Goal: Task Accomplishment & Management: Use online tool/utility

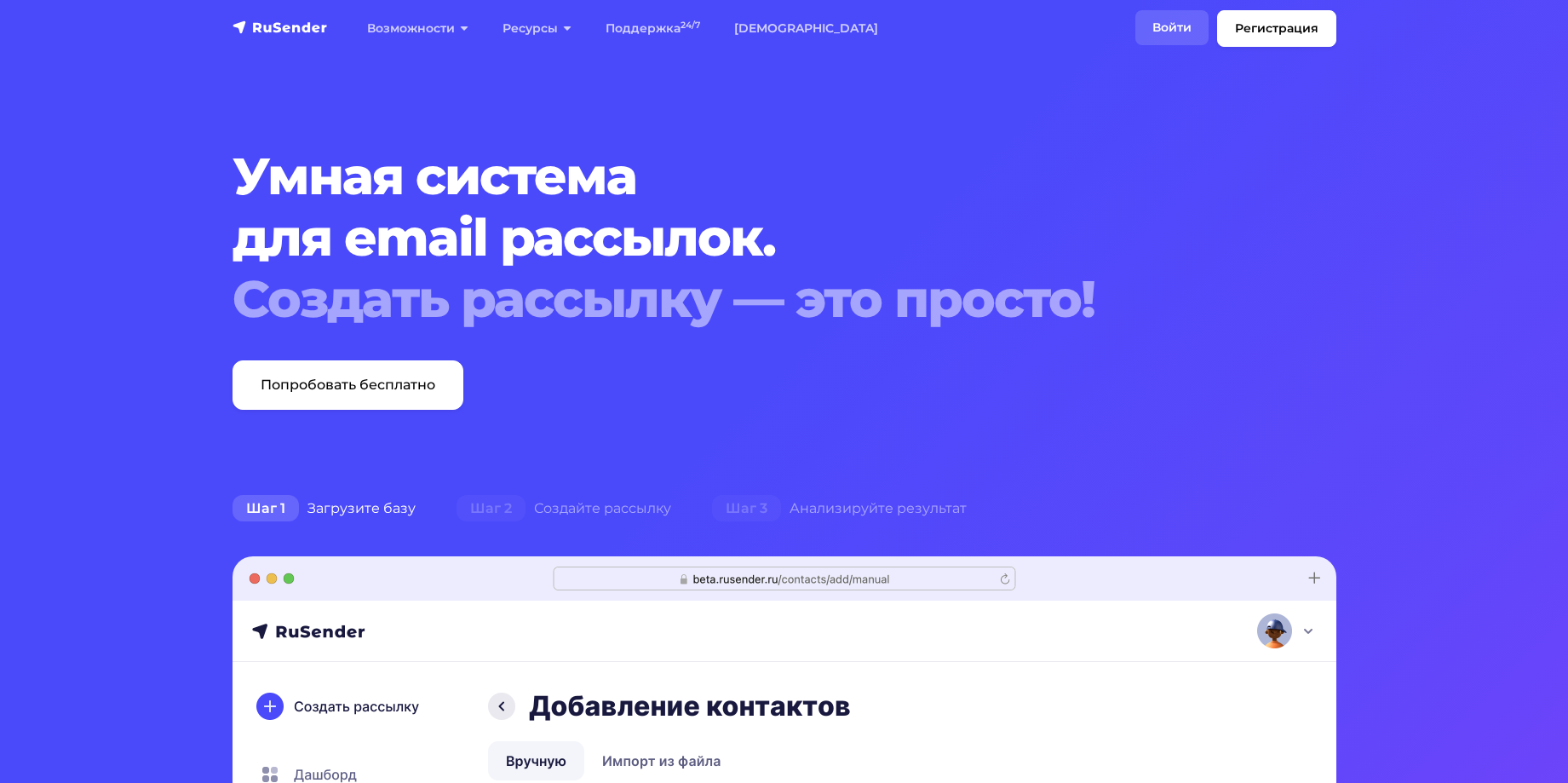
click at [1173, 31] on link "Войти" at bounding box center [1172, 27] width 73 height 35
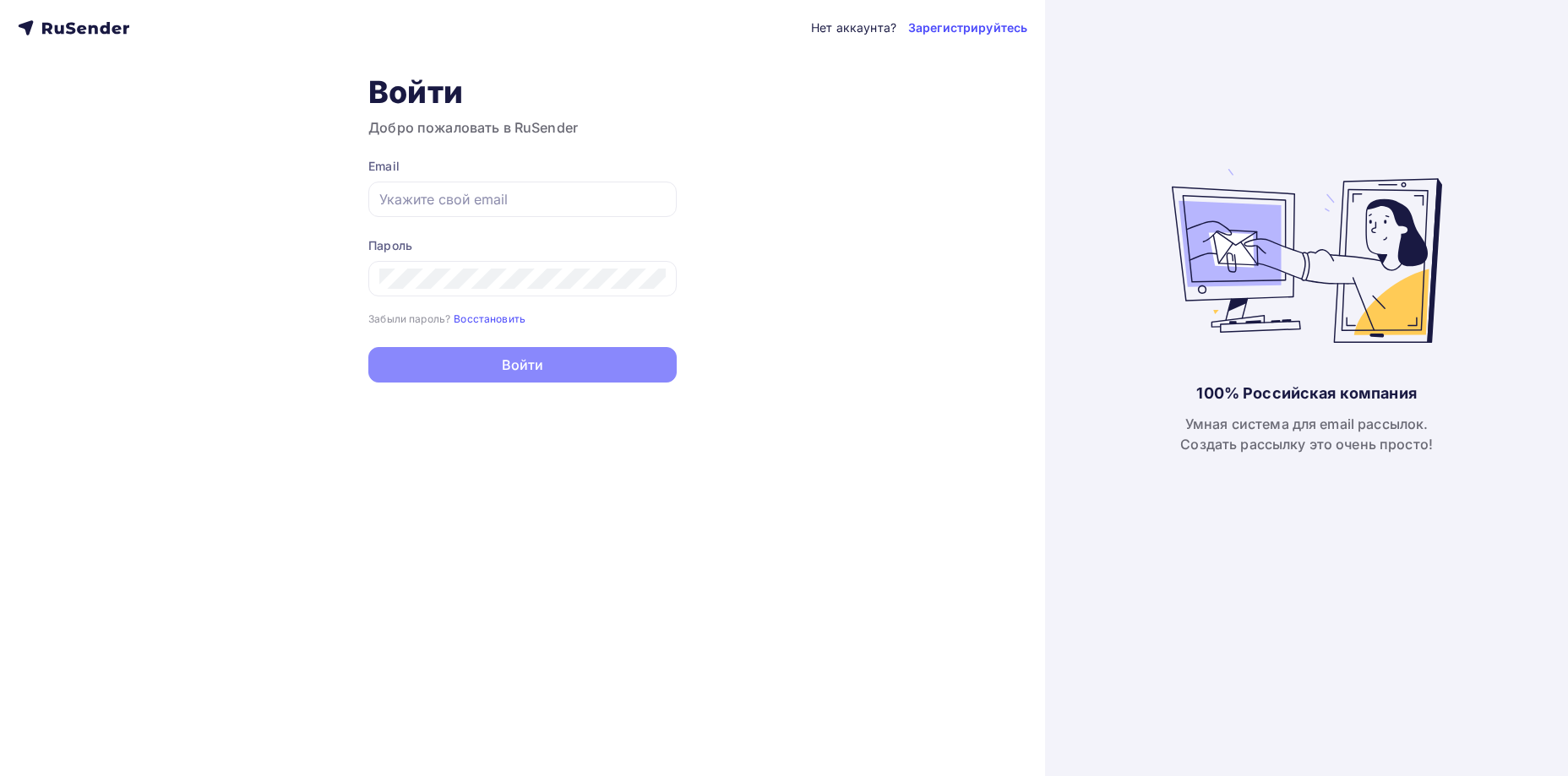
type input "[EMAIL_ADDRESS][DOMAIN_NAME]"
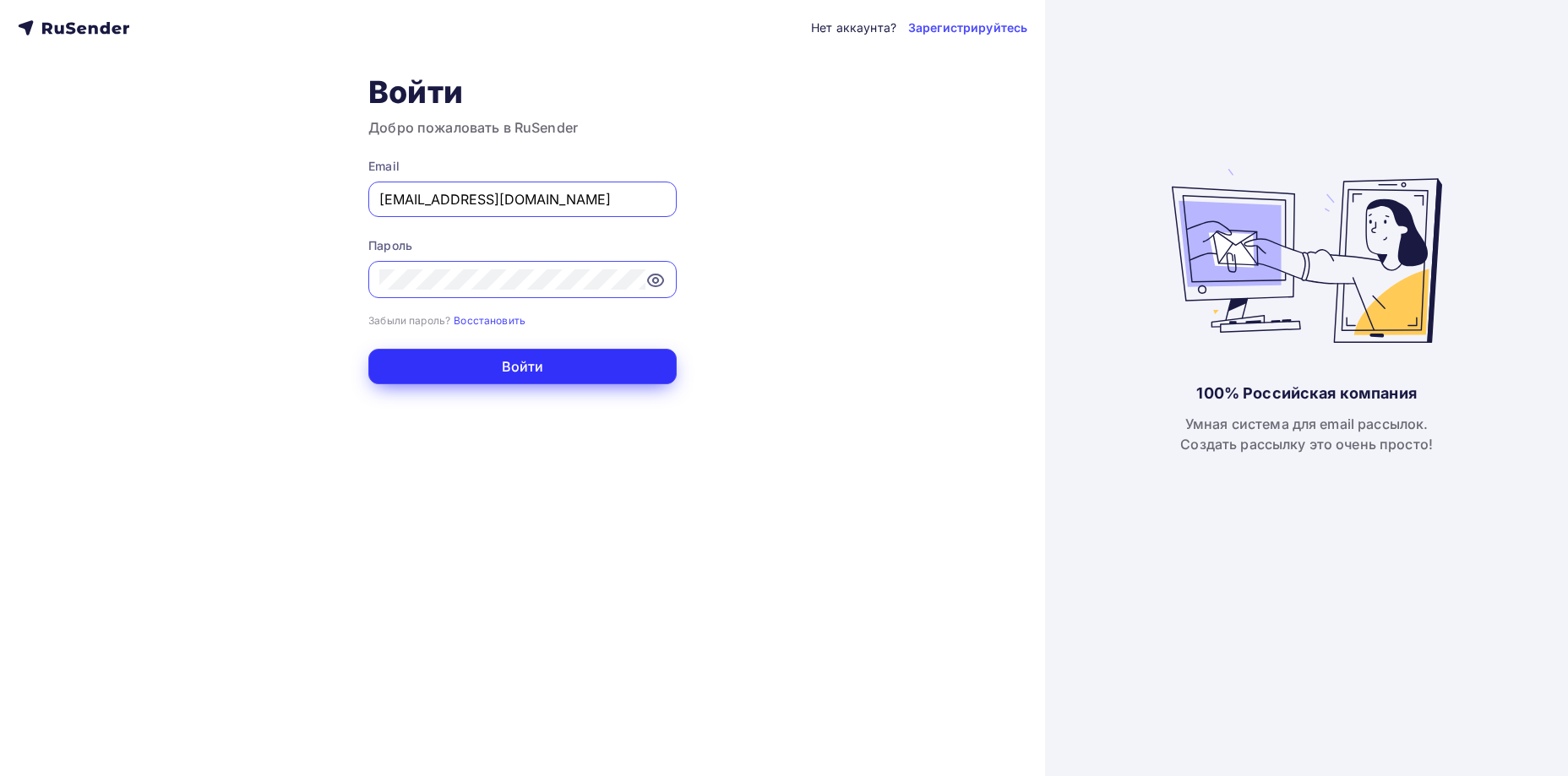
click at [575, 373] on button "Войти" at bounding box center [522, 366] width 308 height 35
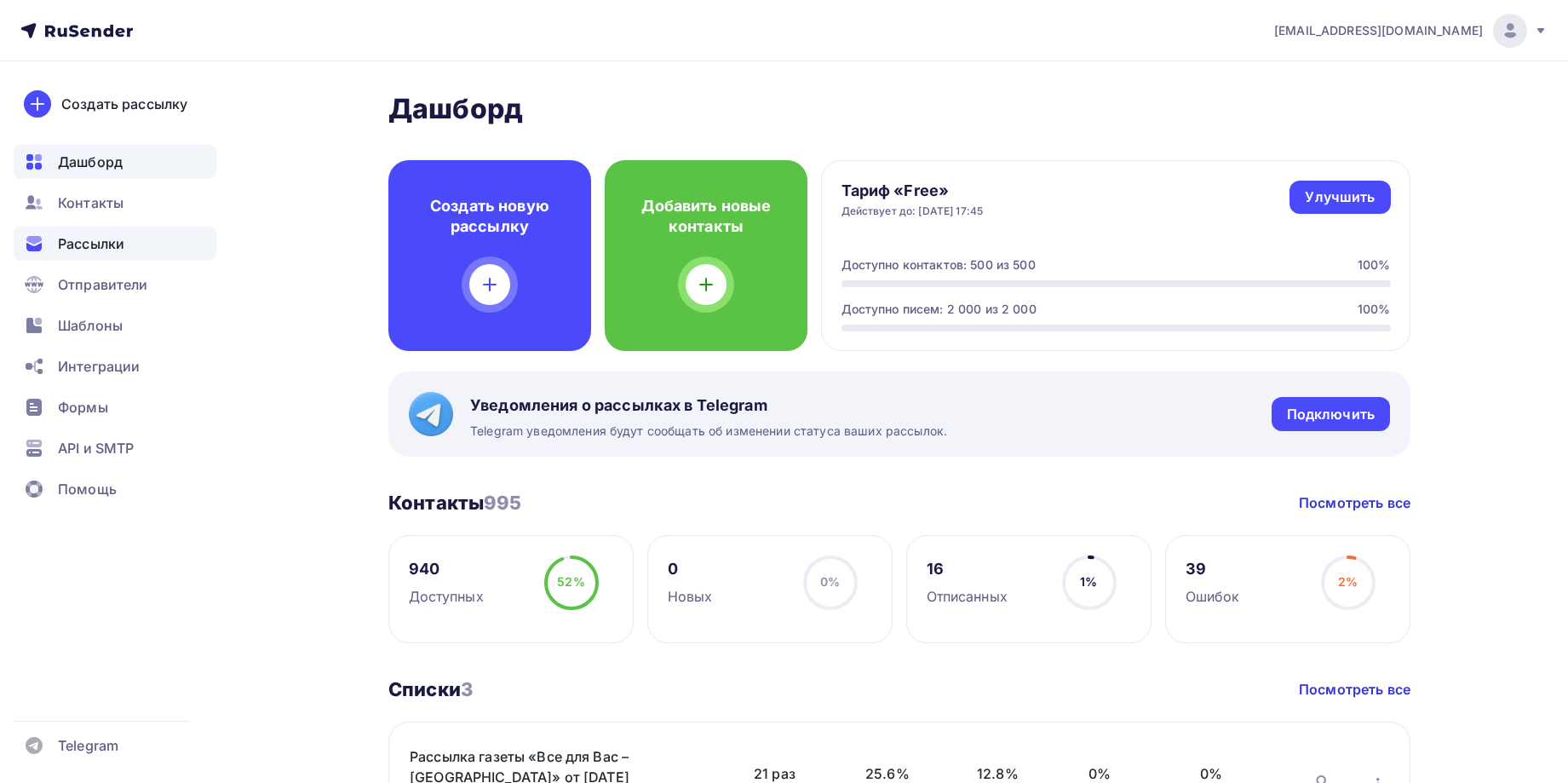
click at [84, 235] on span "Рассылки" at bounding box center [91, 243] width 67 height 20
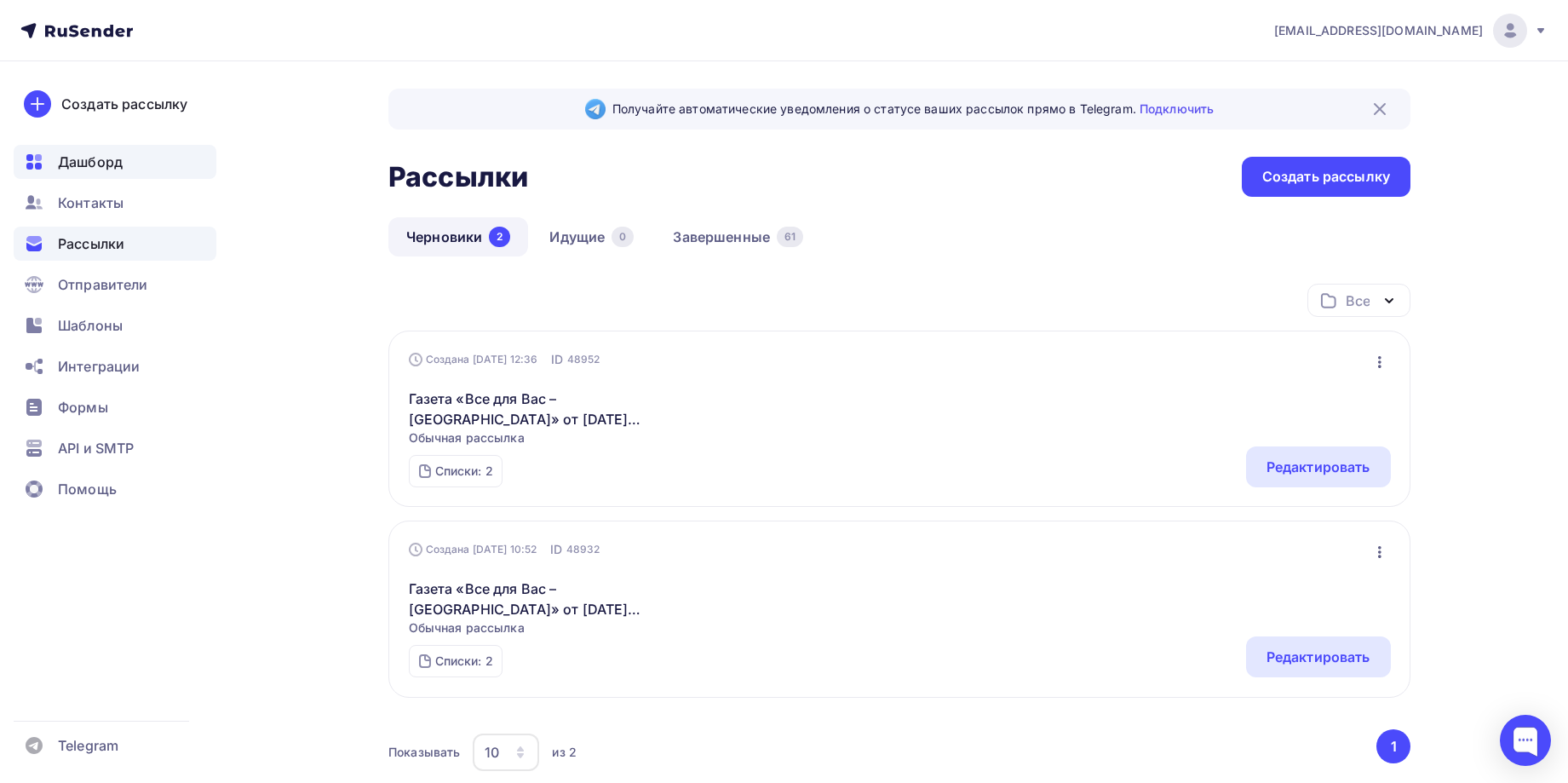
click at [100, 163] on span "Дашборд" at bounding box center [90, 161] width 65 height 20
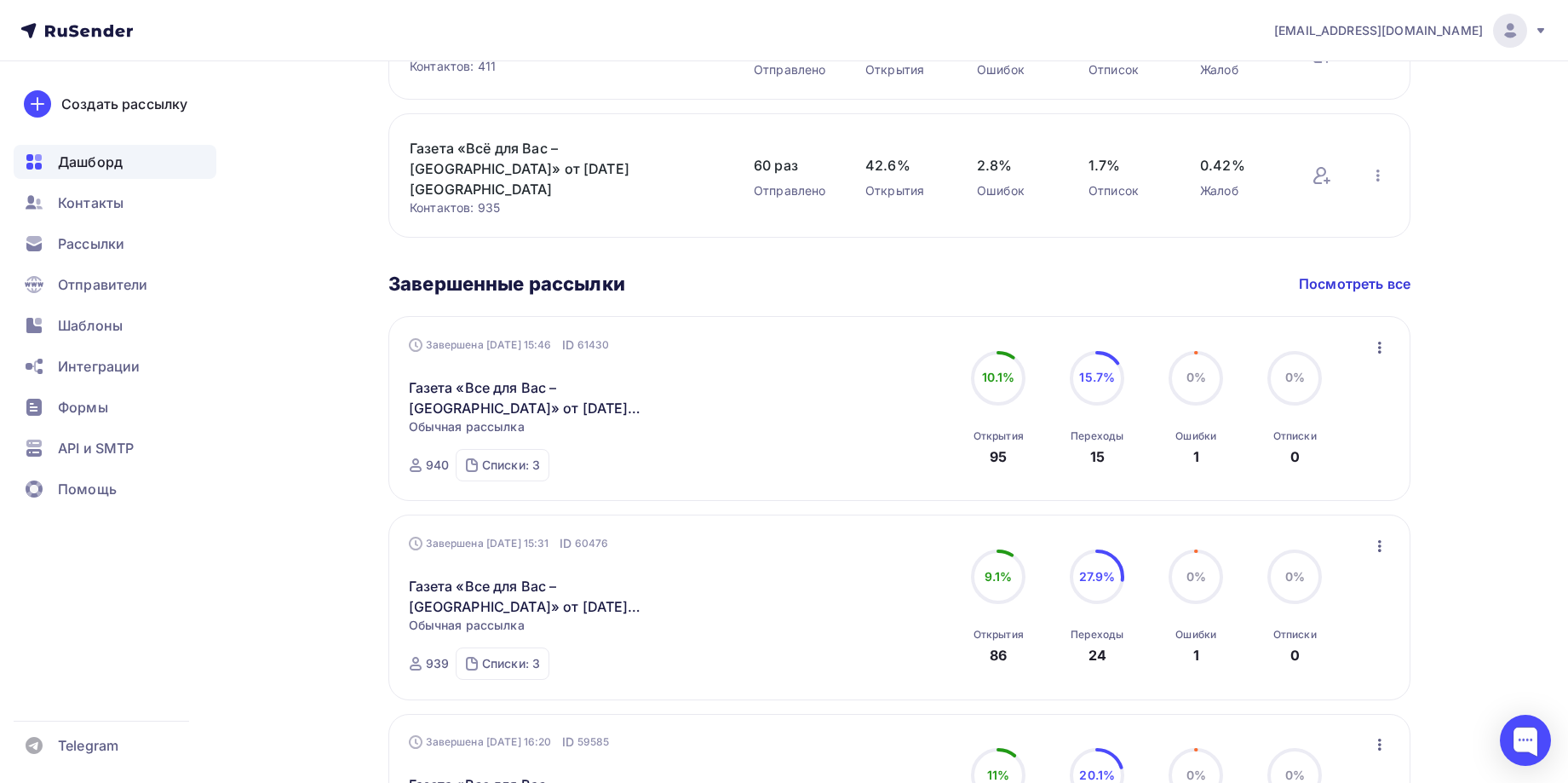
scroll to position [852, 0]
click at [1381, 340] on icon "button" at bounding box center [1380, 346] width 4 height 12
click at [1340, 448] on div "Копировать в новую" at bounding box center [1302, 458] width 175 height 20
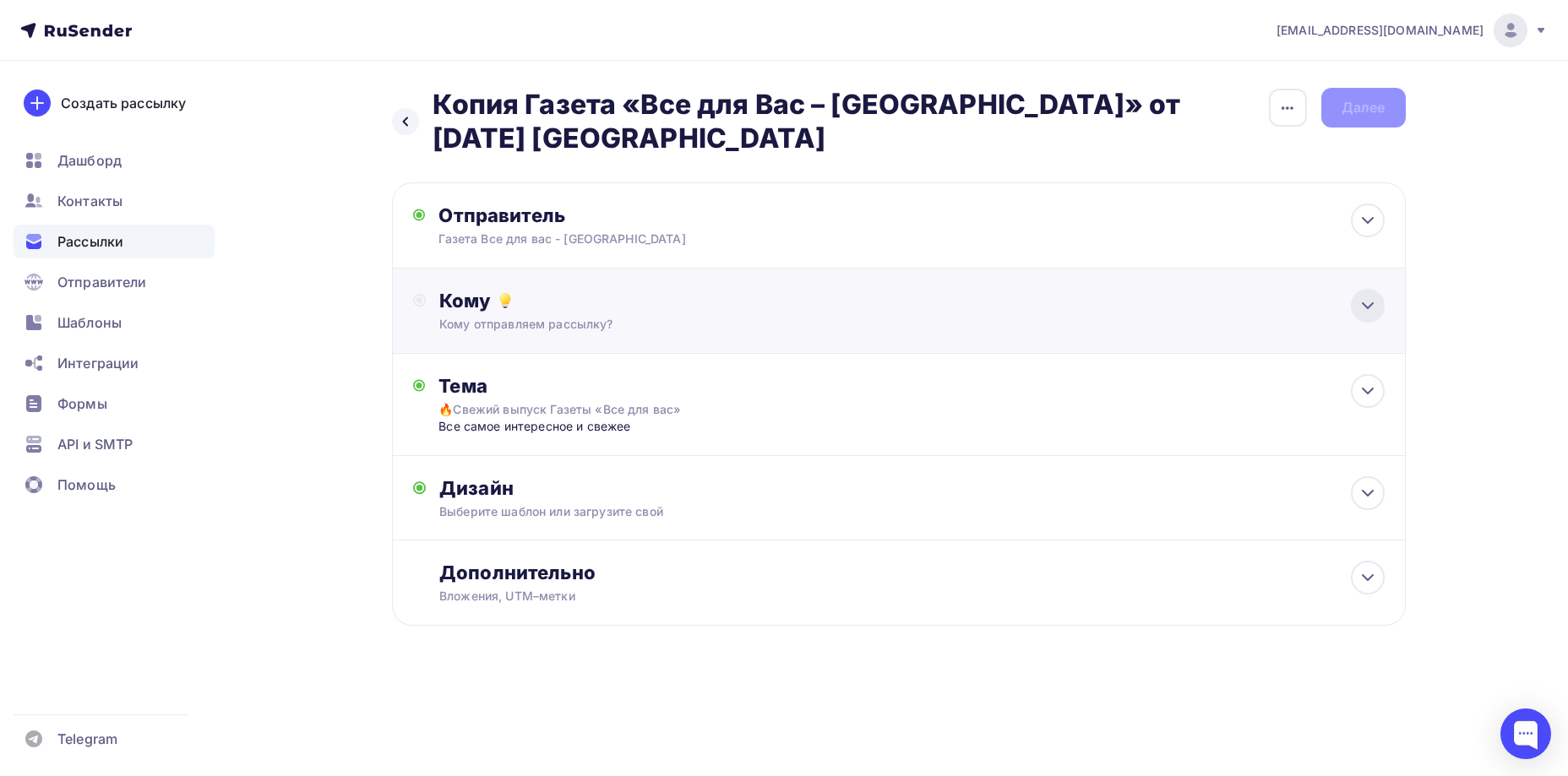
click at [1365, 311] on icon at bounding box center [1368, 305] width 20 height 20
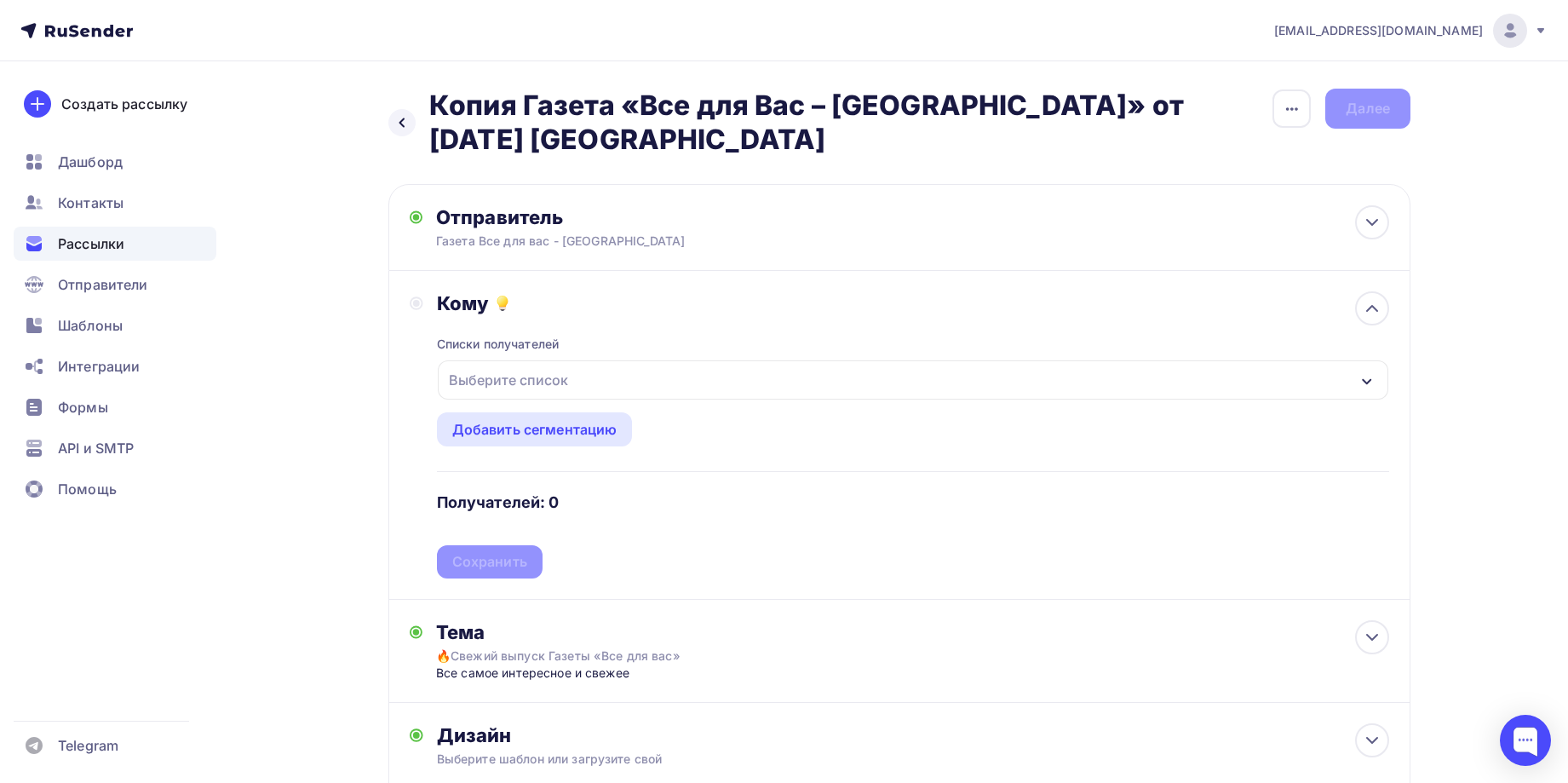
click at [1280, 374] on div "Выберите список" at bounding box center [914, 380] width 951 height 39
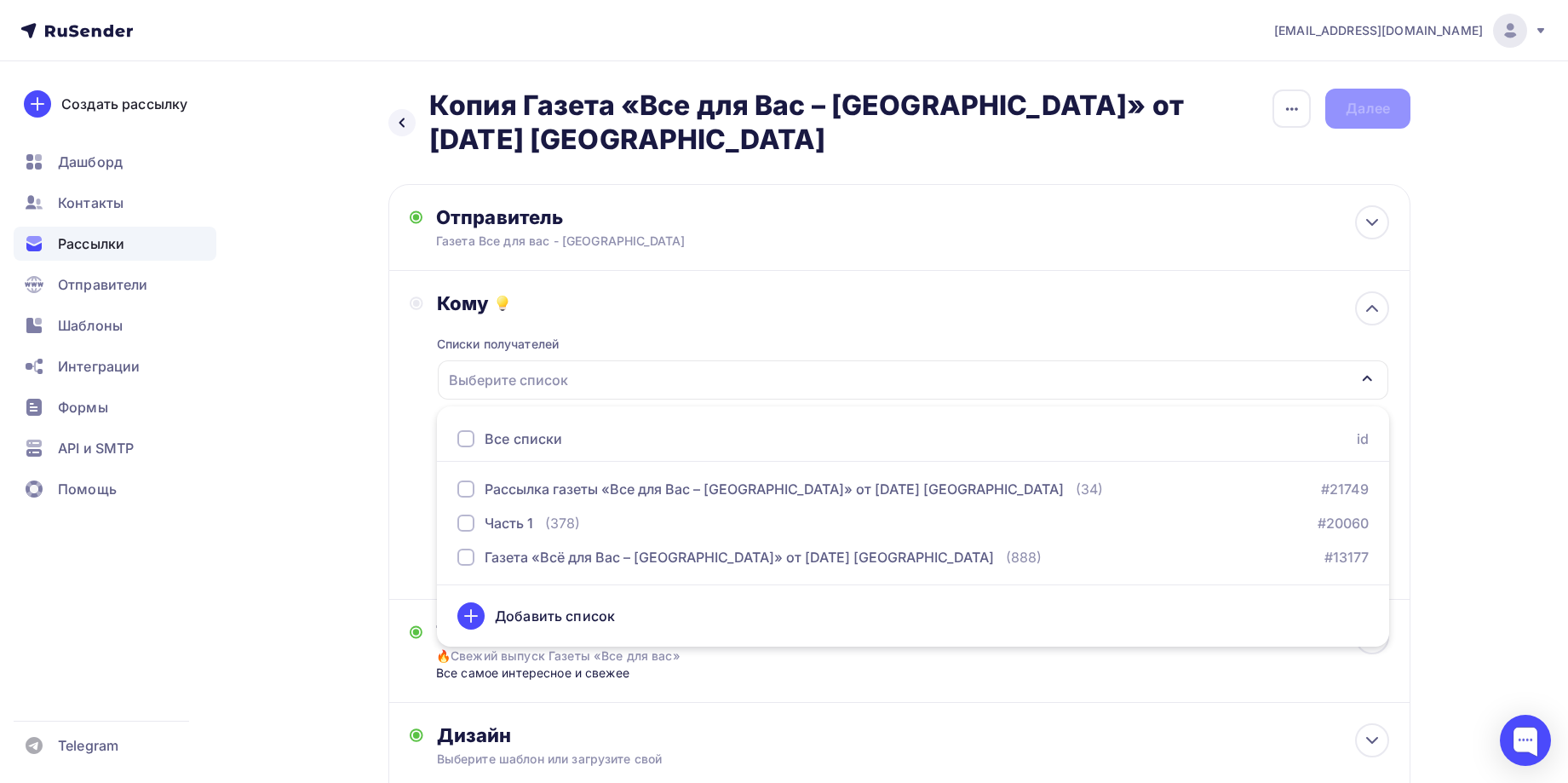
scroll to position [86, 0]
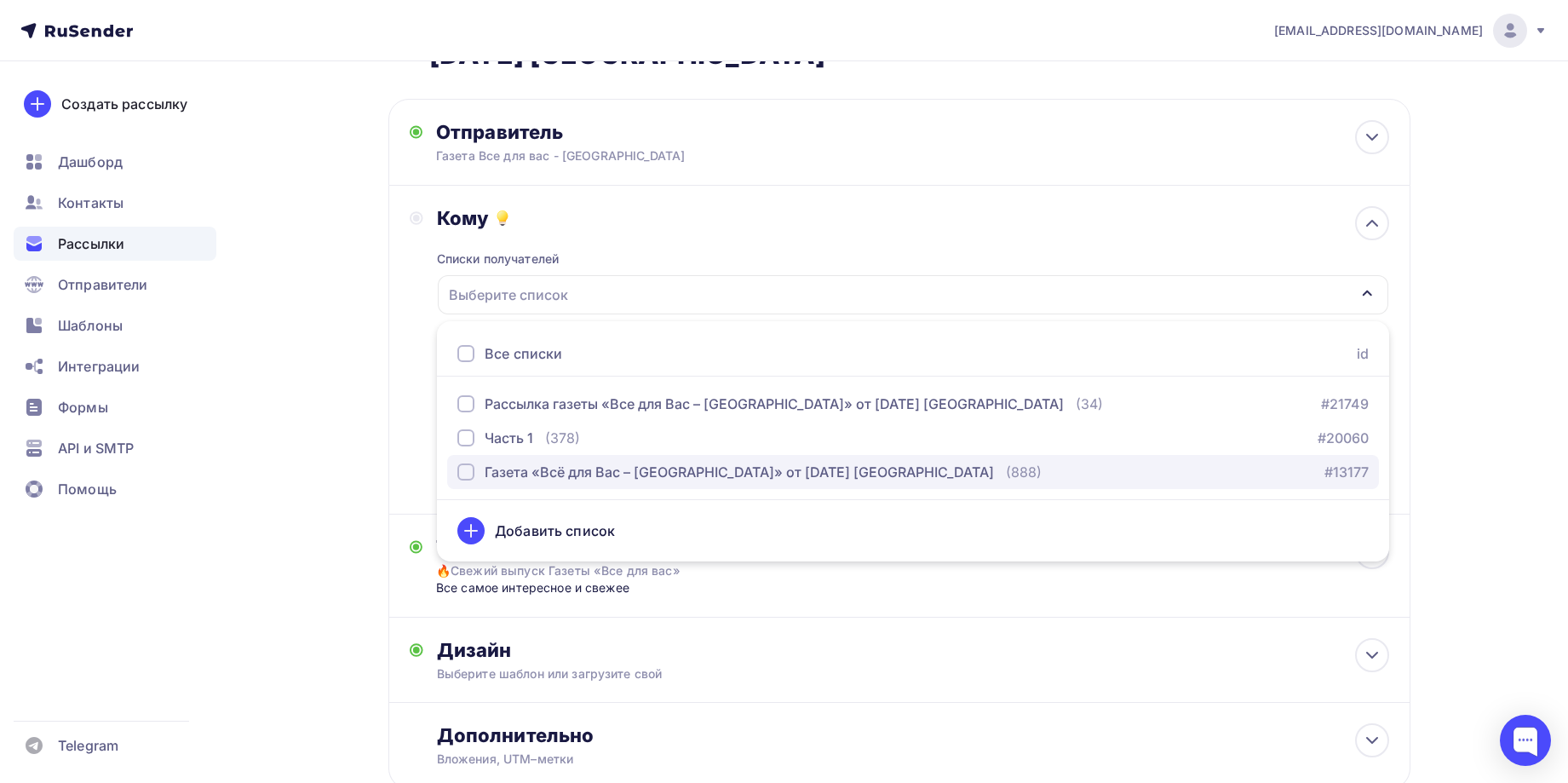
click at [809, 469] on div "Газета «Всё для Вас – Подмосковье» от 29.08.2024 г. Сергиев Посад" at bounding box center [739, 472] width 509 height 20
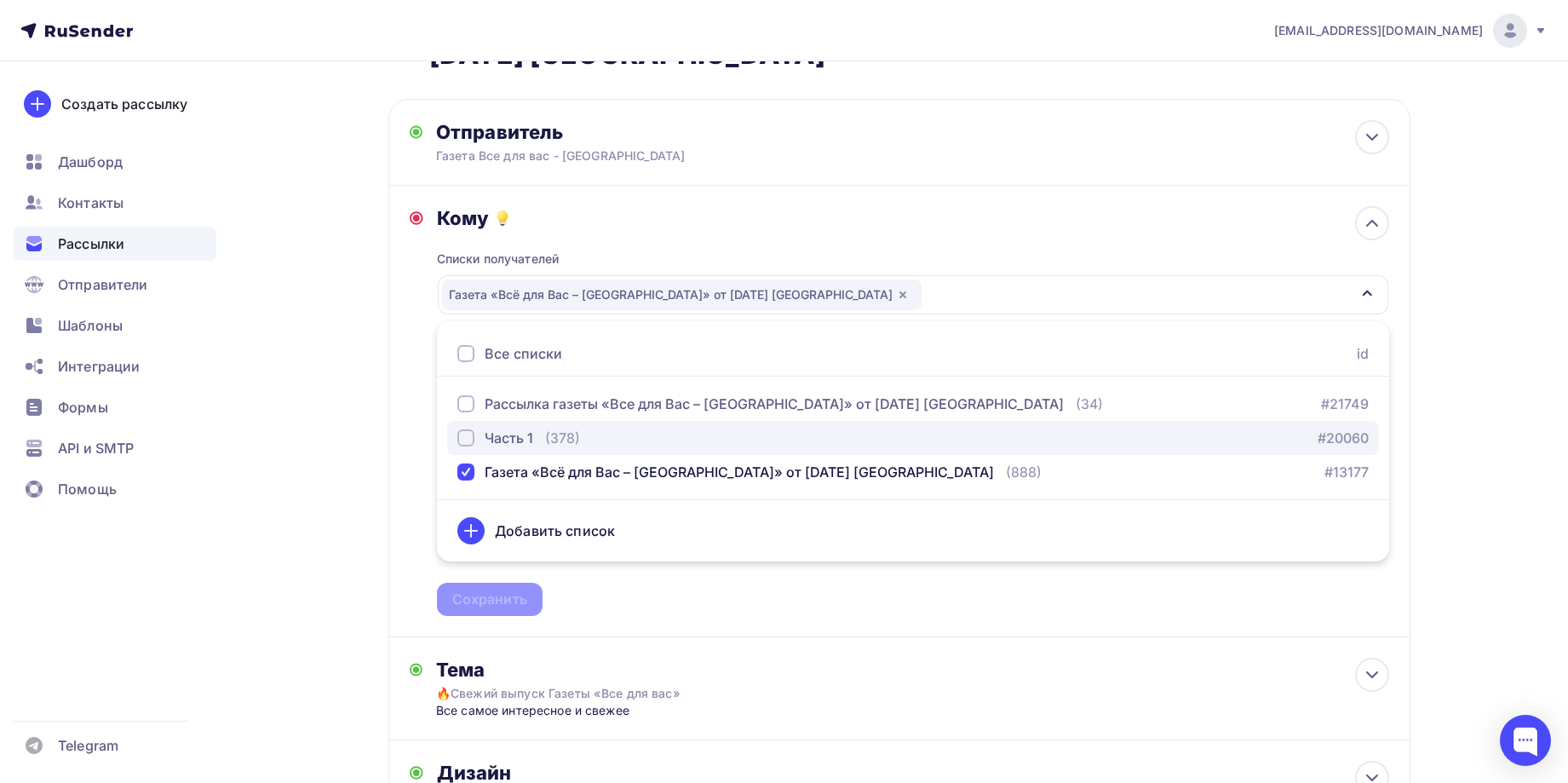
click at [819, 433] on div "Часть 1 (378) #20060" at bounding box center [914, 437] width 912 height 20
click at [839, 444] on div "Часть 1 (378) #20060" at bounding box center [914, 437] width 912 height 20
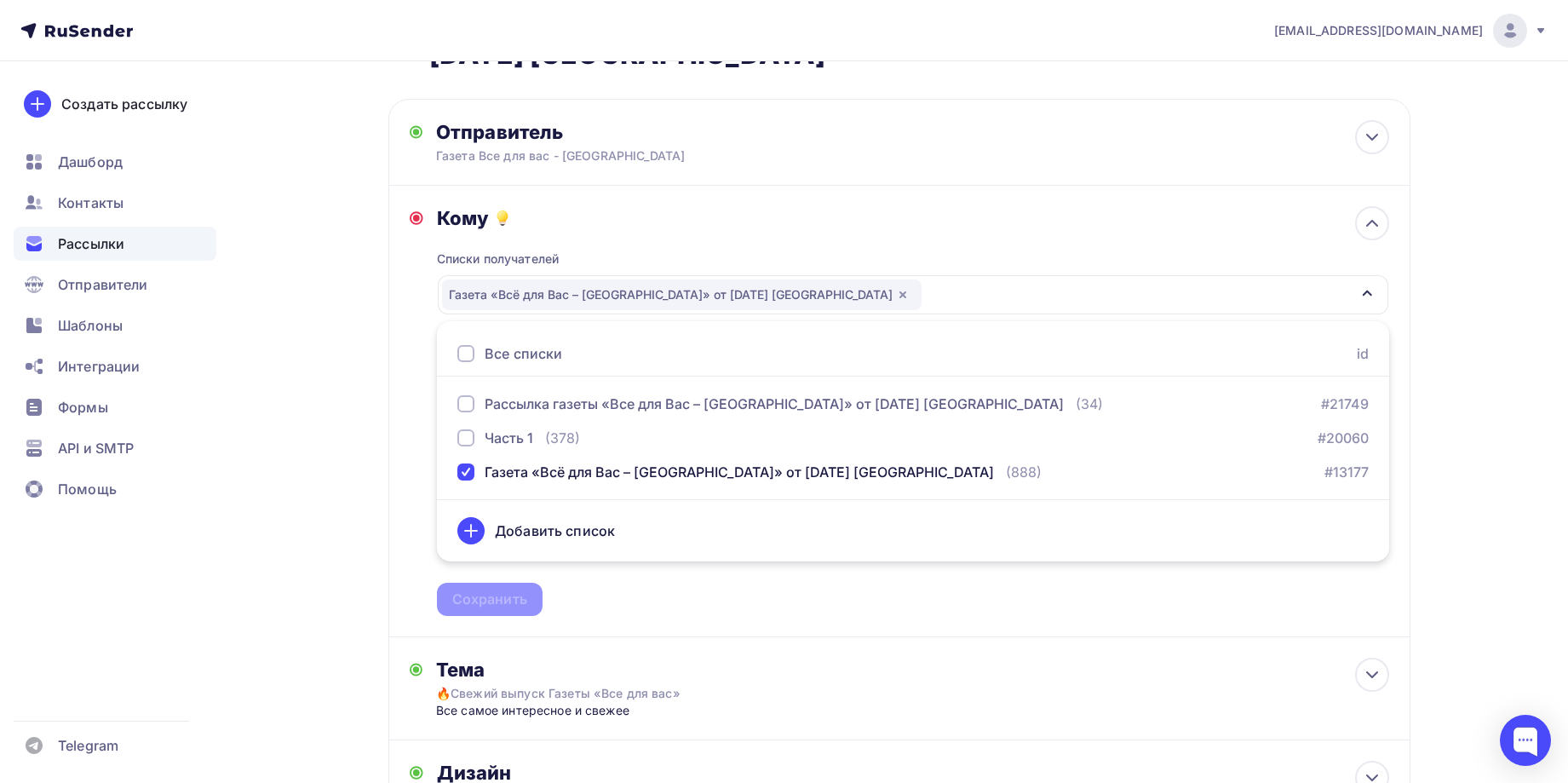
click at [689, 598] on div "Списки получателей Газета «Всё для Вас – Подмосковье» от 29.08.2024 г. Сергиев …" at bounding box center [914, 422] width 953 height 386
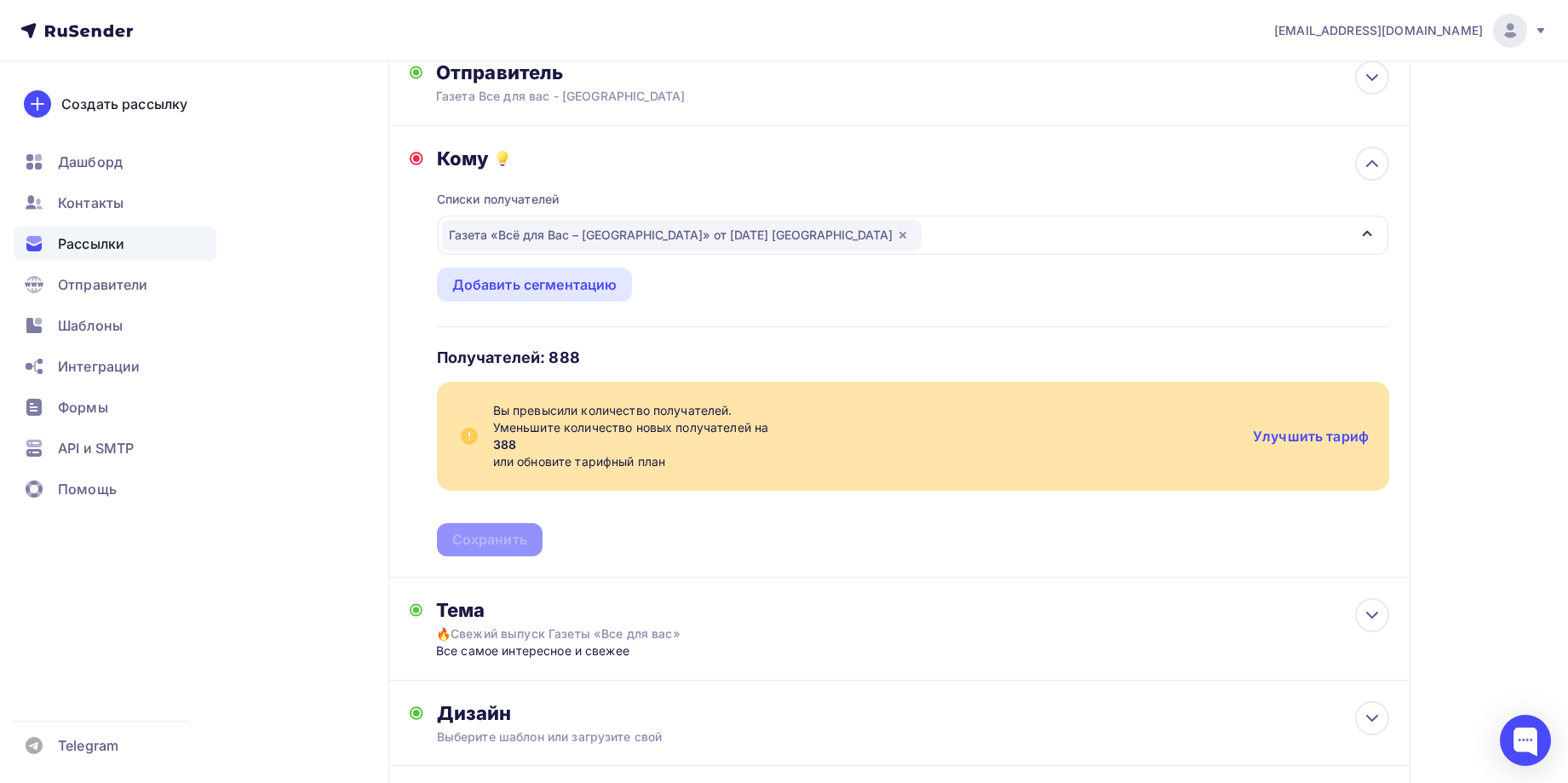
scroll to position [170, 0]
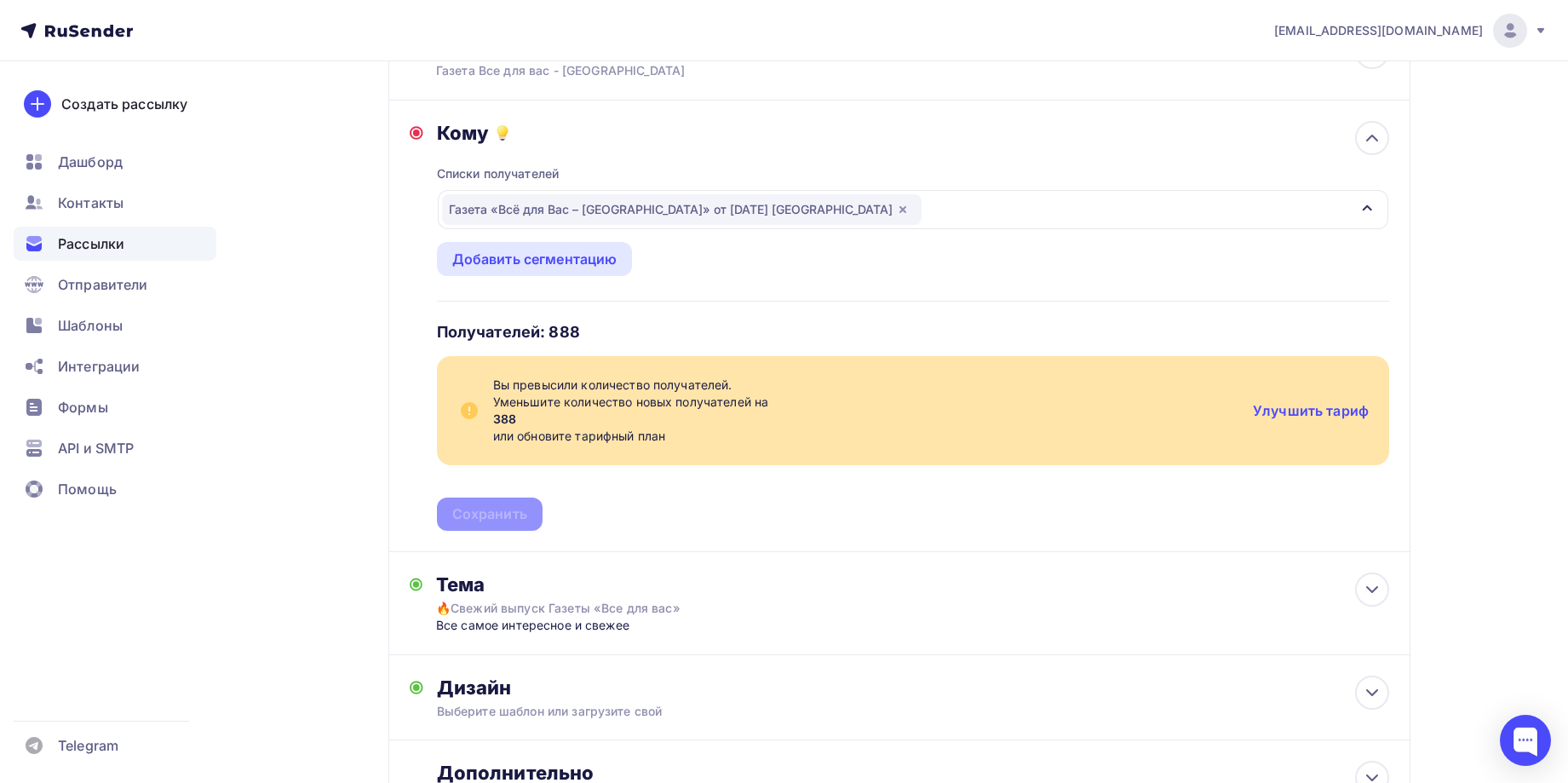
click at [899, 209] on icon "button" at bounding box center [903, 210] width 7 height 7
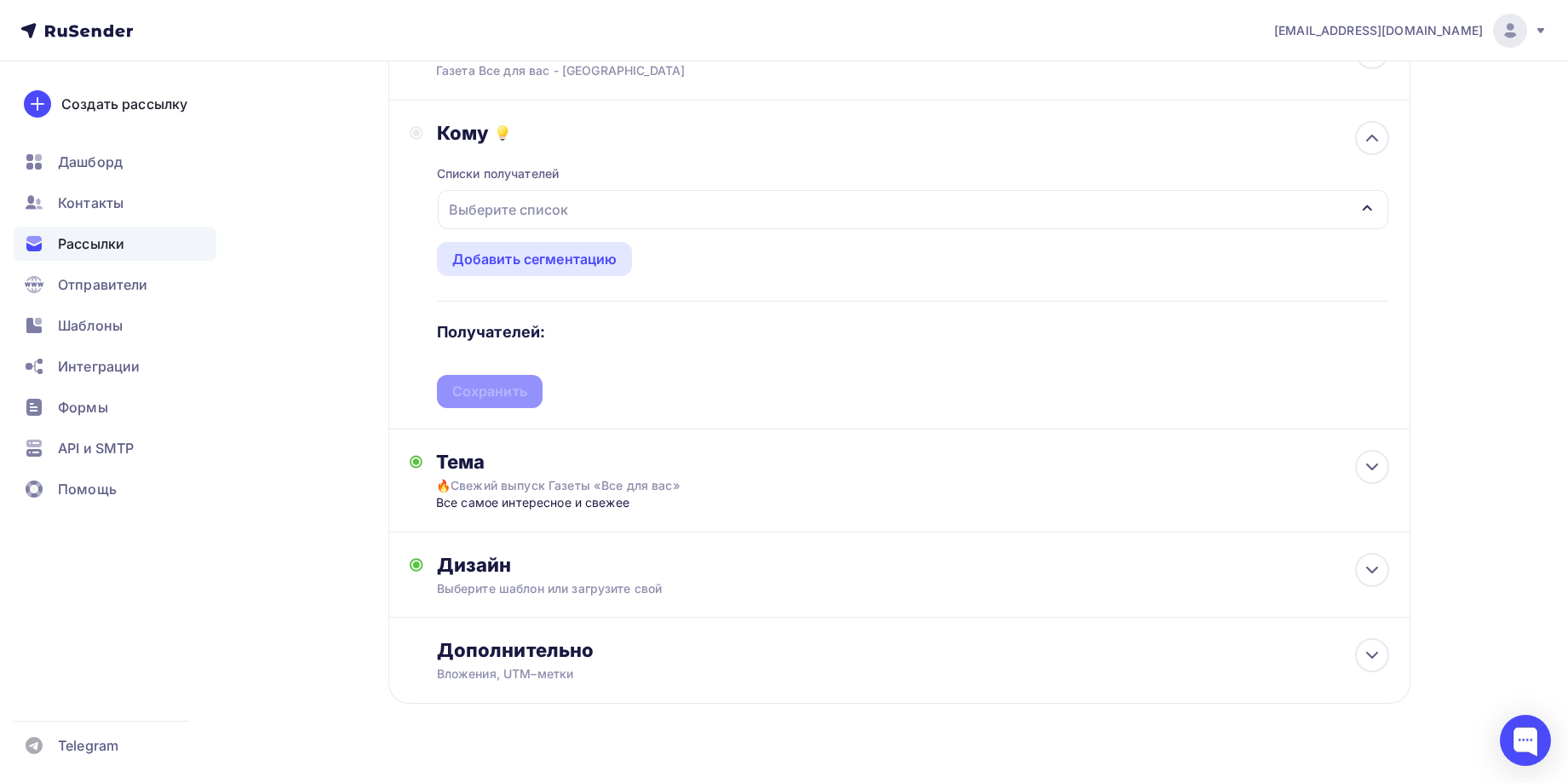
click at [646, 209] on div "Выберите список" at bounding box center [914, 209] width 951 height 39
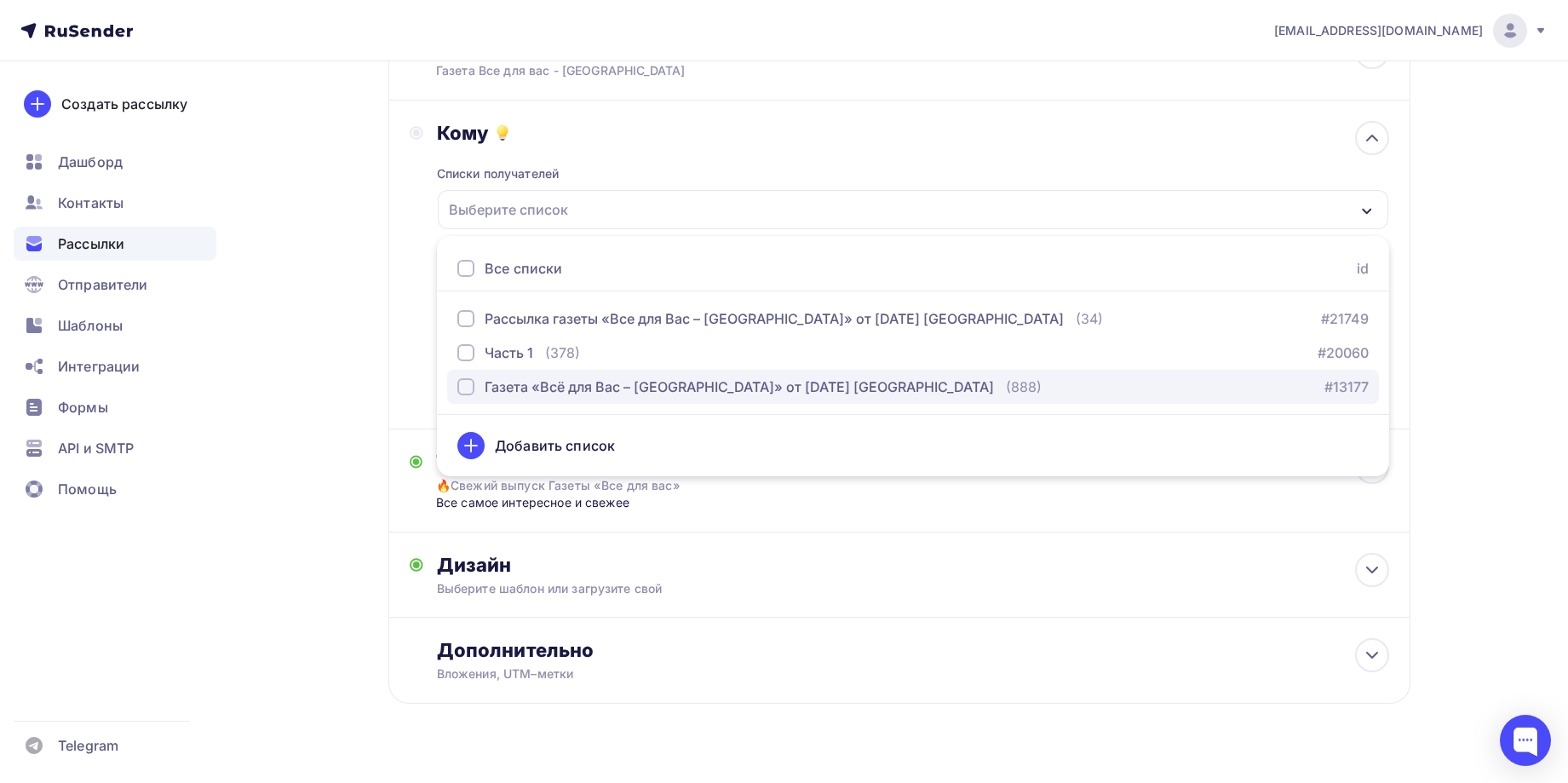
click at [695, 389] on div "Газета «Всё для Вас – Подмосковье» от 29.08.2024 г. Сергиев Посад" at bounding box center [739, 387] width 509 height 20
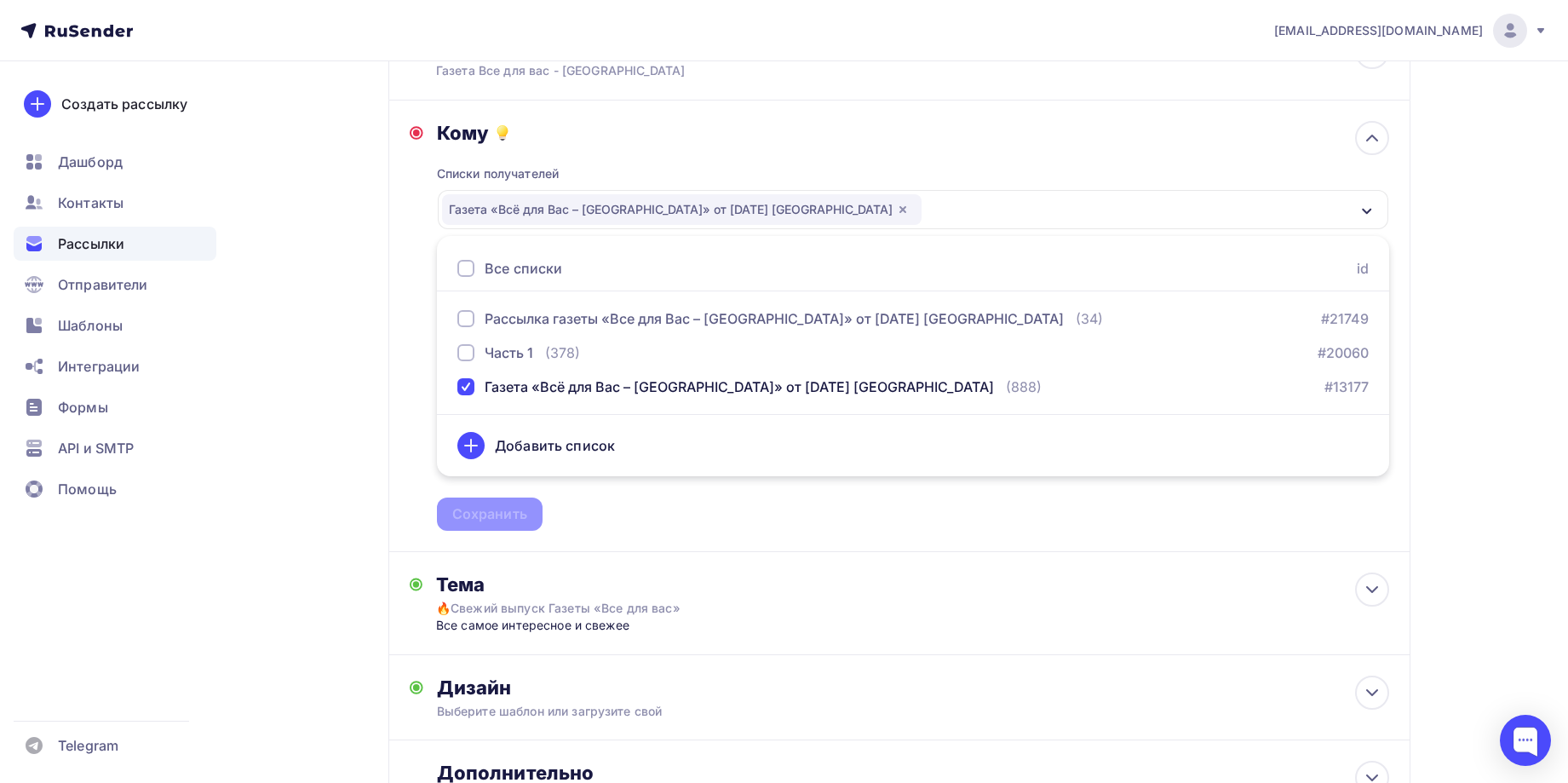
click at [672, 502] on div "Списки получателей Газета «Всё для Вас – Подмосковье» от 29.08.2024 г. Сергиев …" at bounding box center [914, 338] width 953 height 386
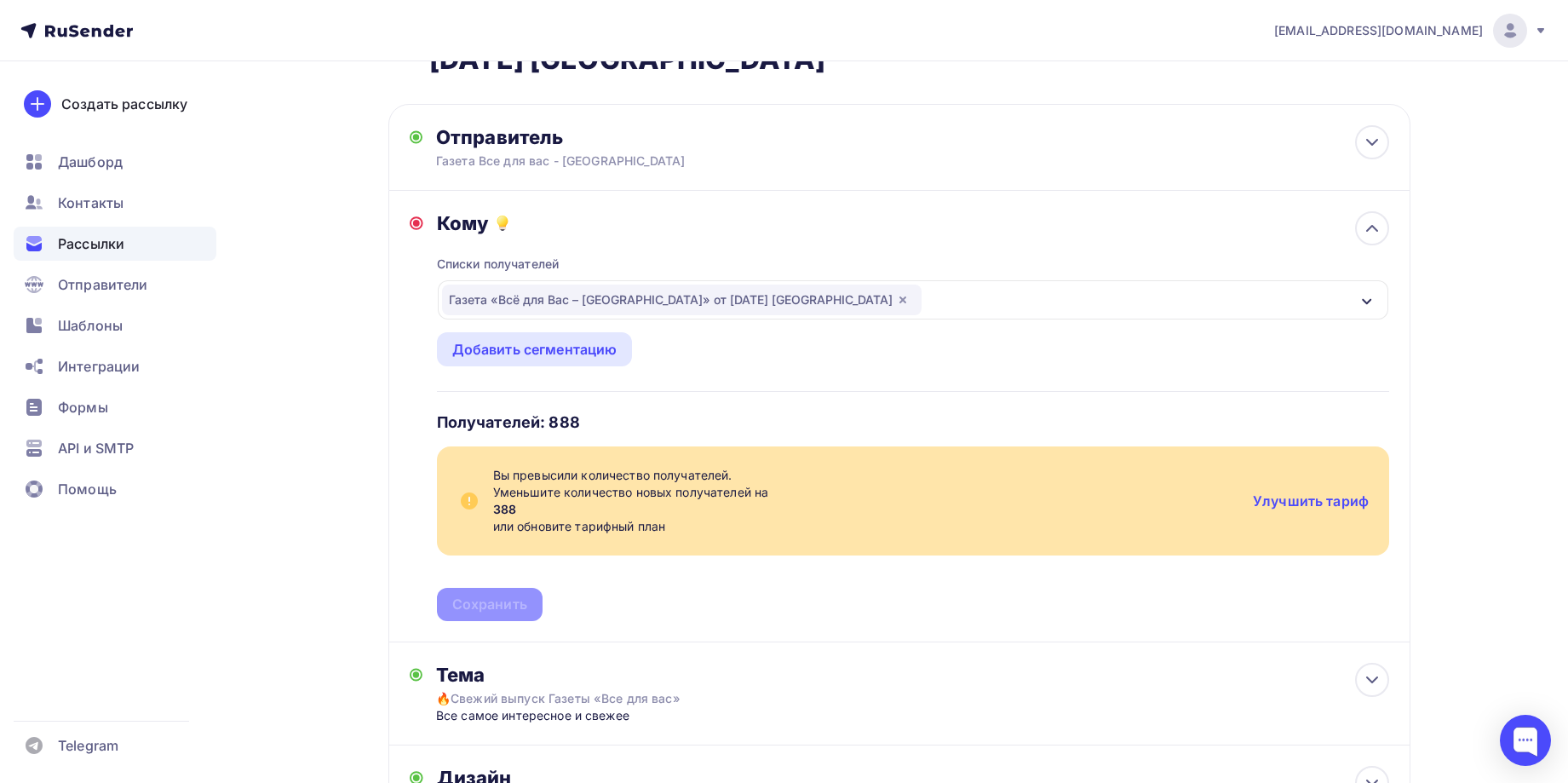
scroll to position [0, 0]
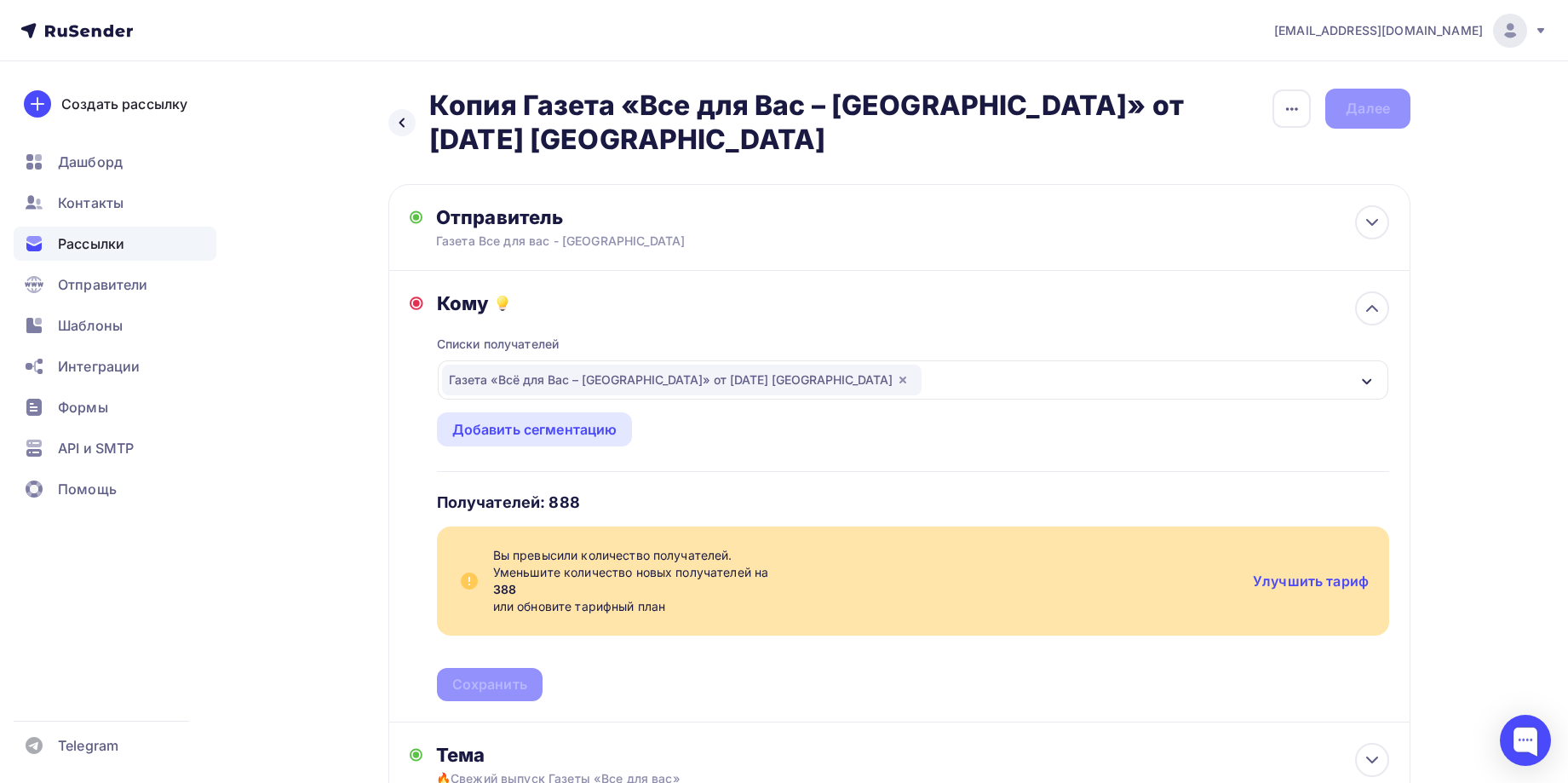
click at [102, 36] on icon at bounding box center [77, 30] width 112 height 20
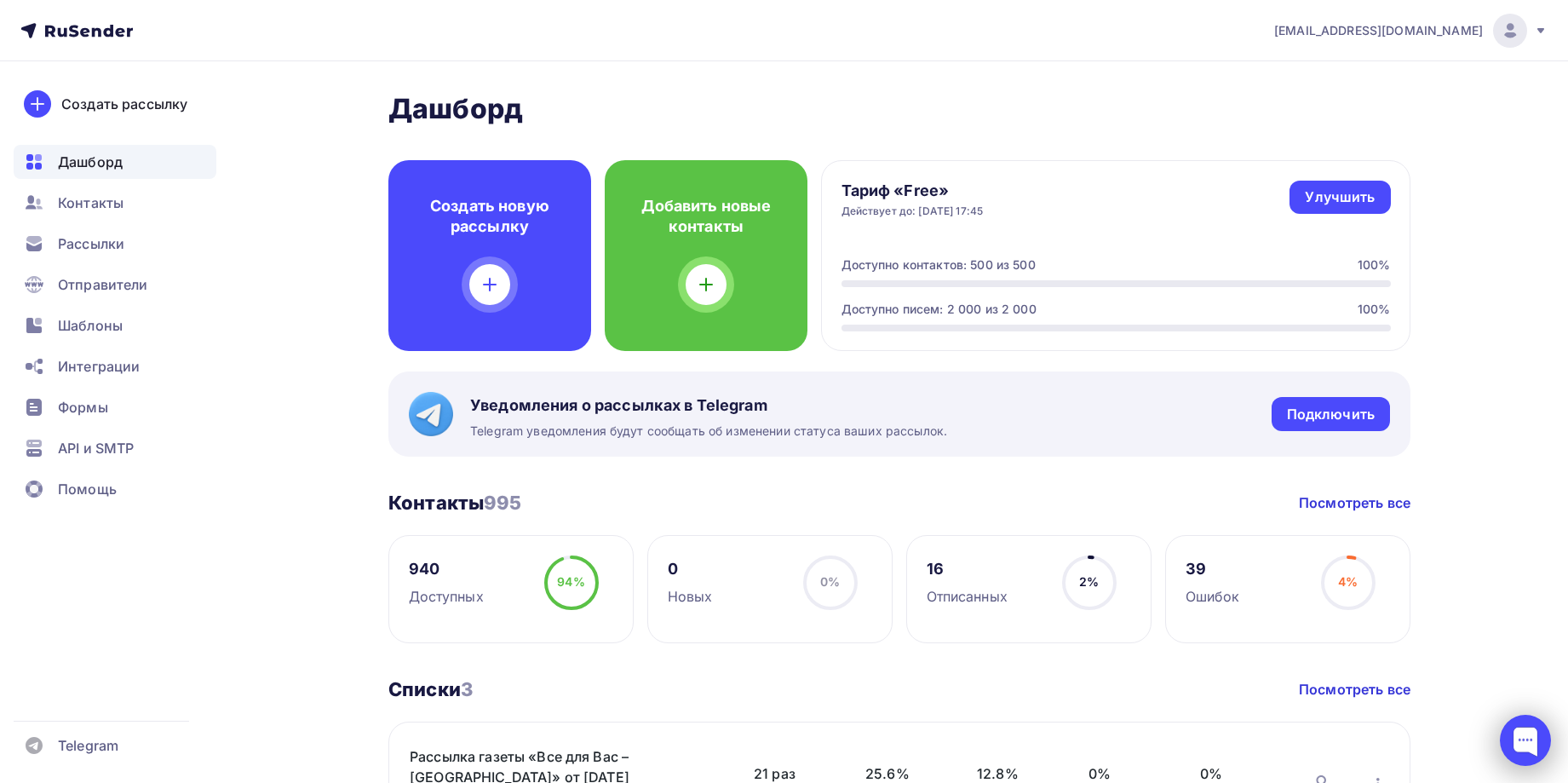
click at [1535, 746] on div at bounding box center [1525, 740] width 51 height 51
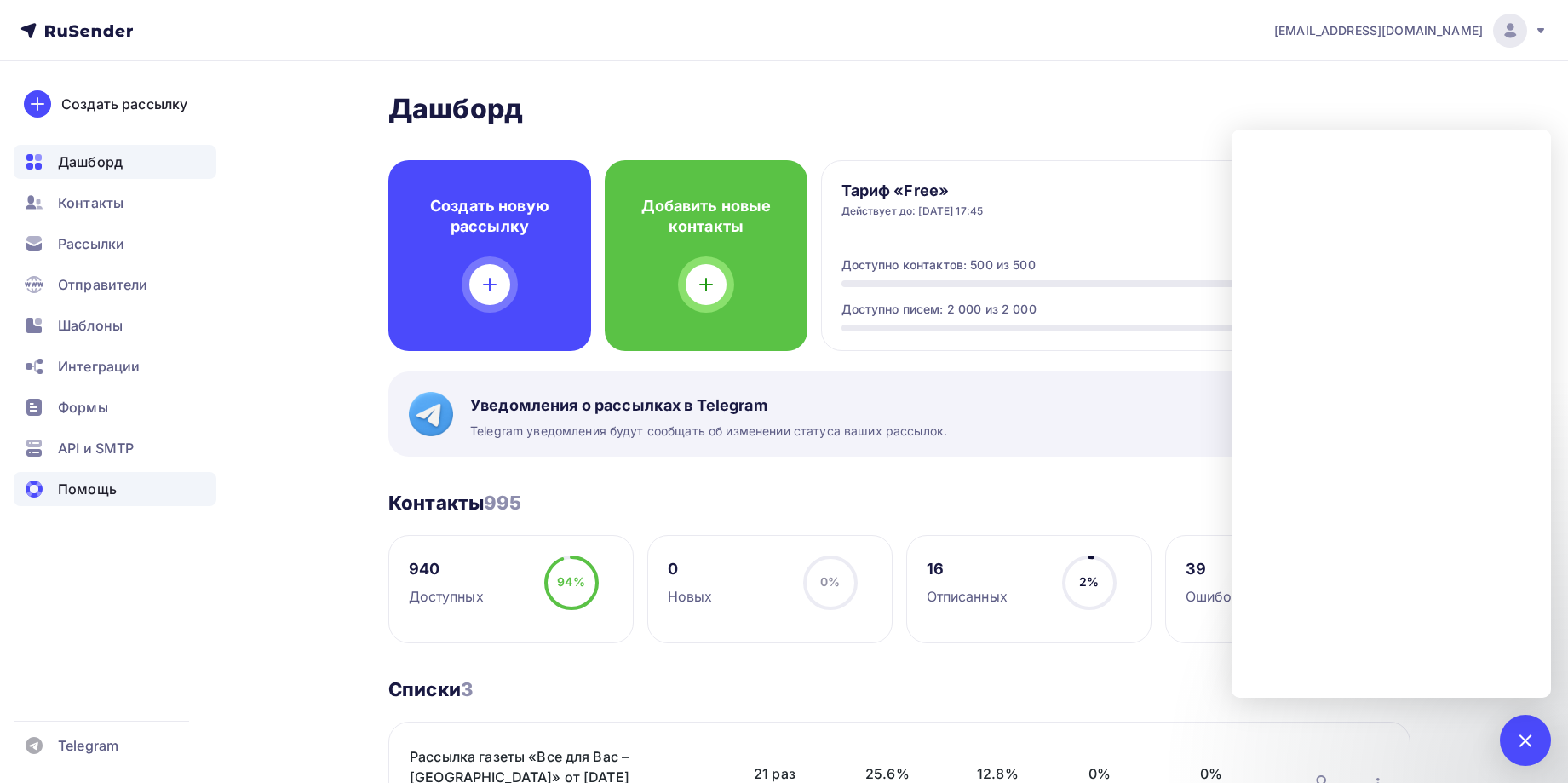
click at [76, 483] on span "Помощь" at bounding box center [87, 489] width 59 height 20
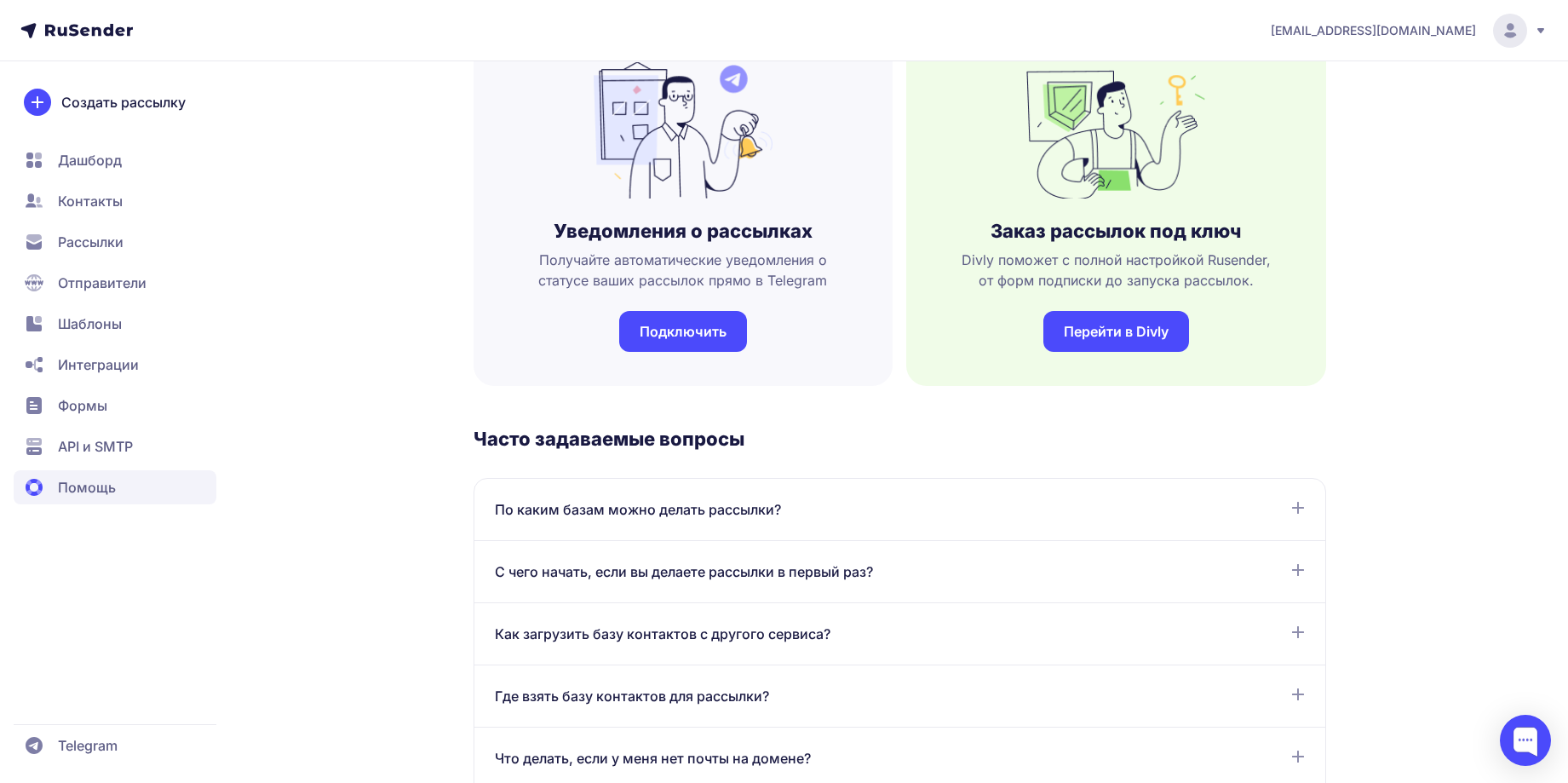
scroll to position [511, 0]
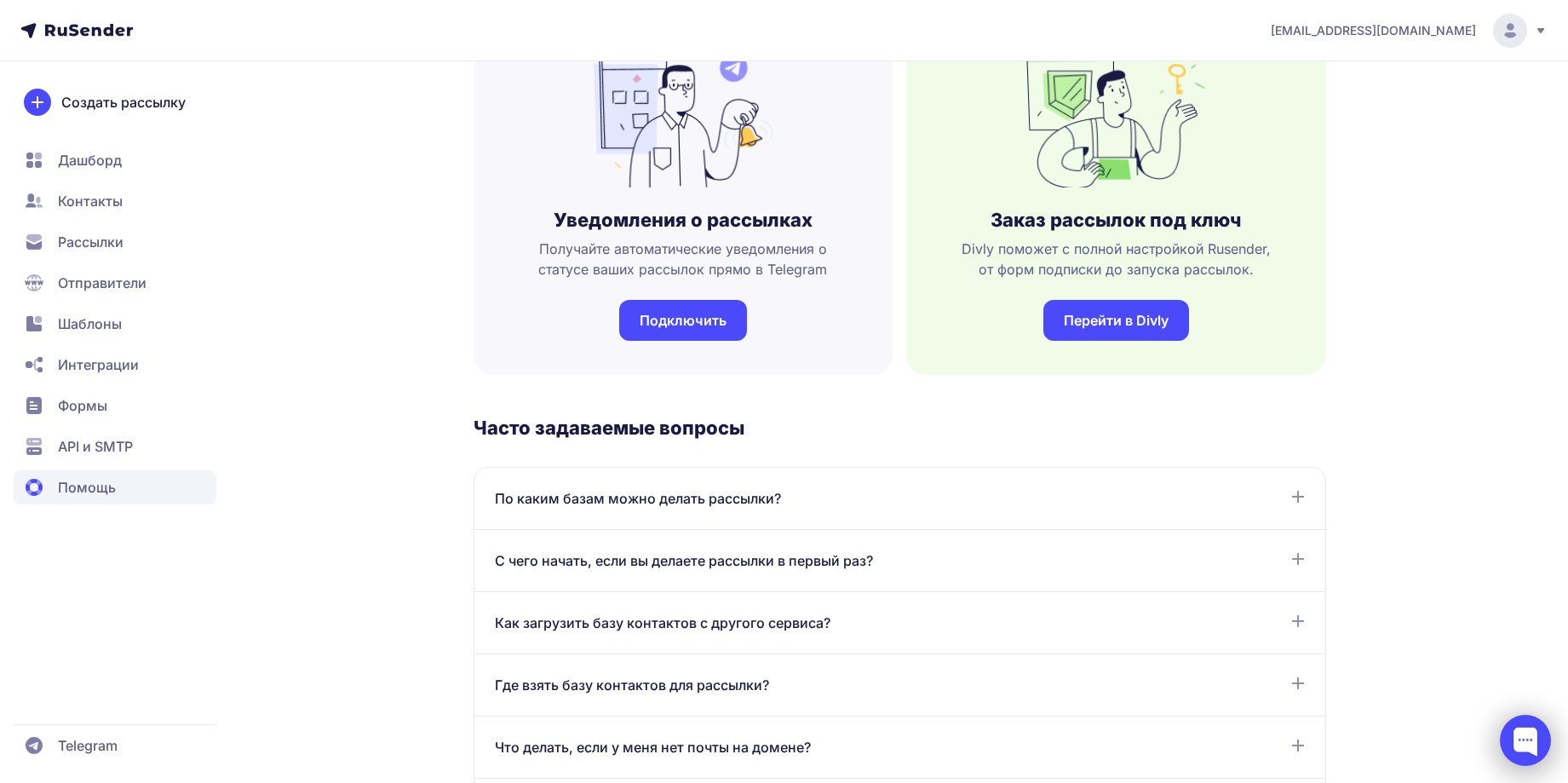
click at [1531, 724] on div at bounding box center [1525, 740] width 51 height 51
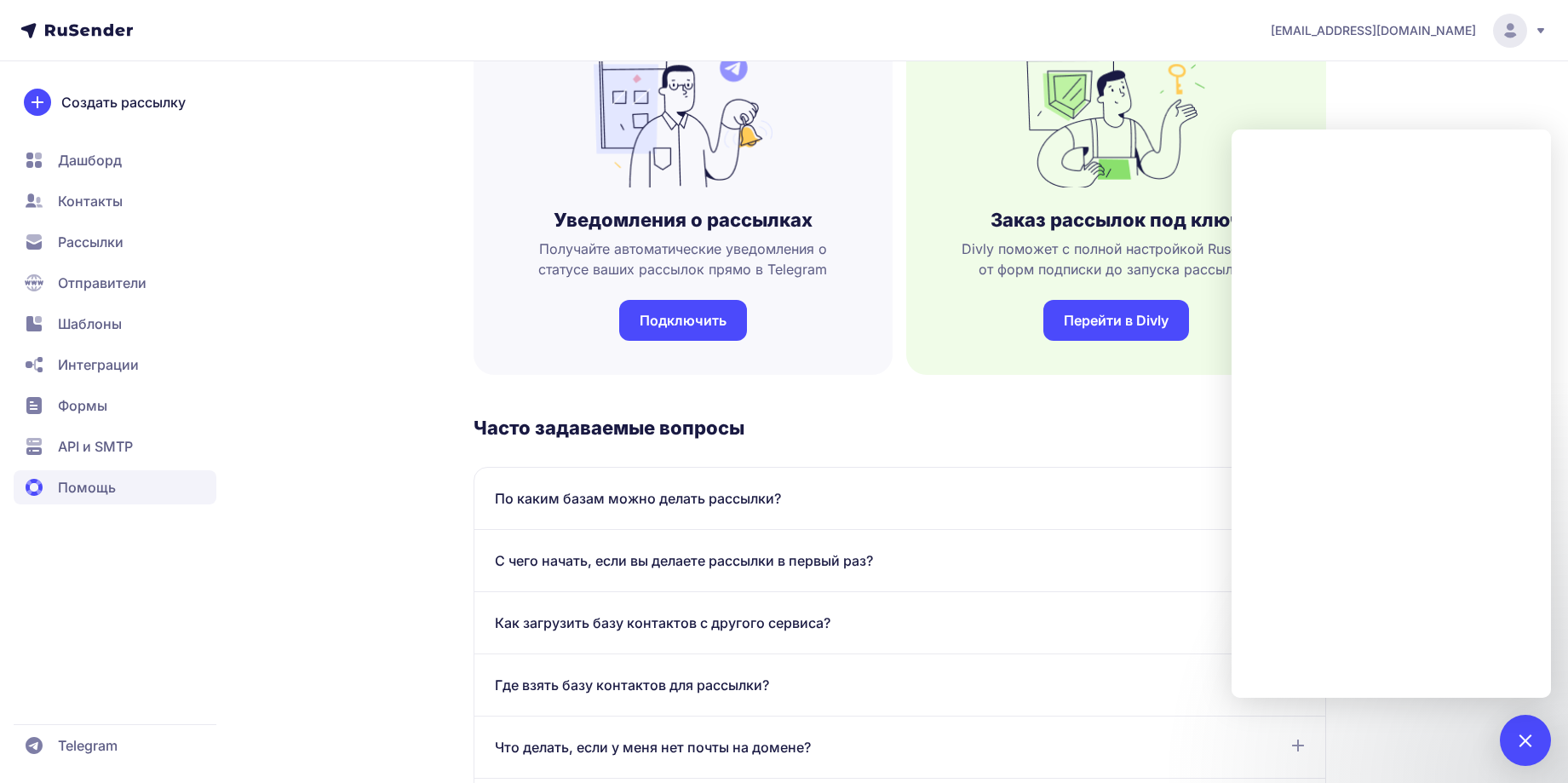
click at [1044, 423] on h3 "Часто задаваемые вопросы" at bounding box center [900, 428] width 853 height 24
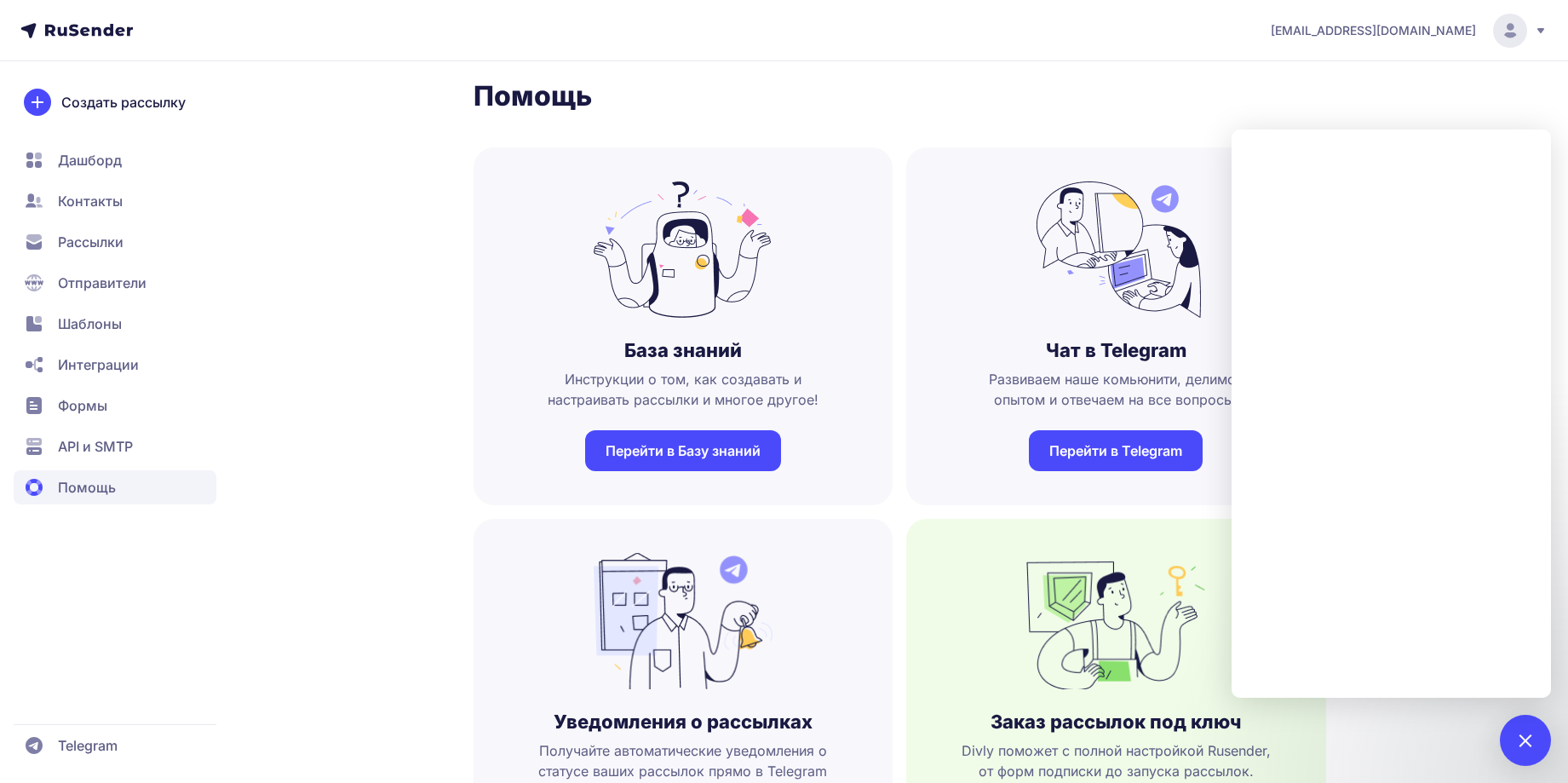
scroll to position [0, 0]
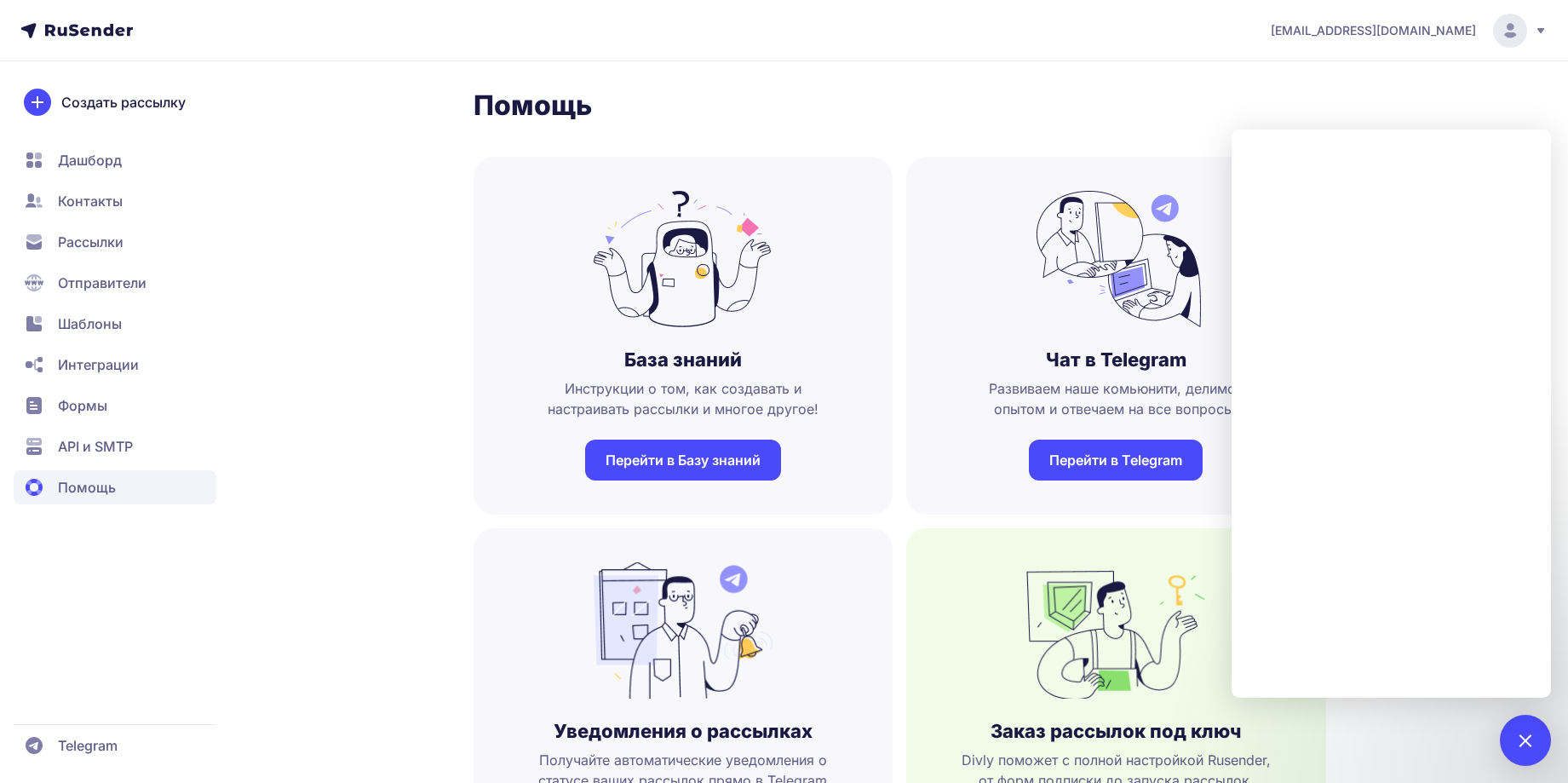
click at [1541, 29] on icon at bounding box center [1541, 31] width 7 height 5
click at [1524, 746] on div at bounding box center [1525, 740] width 23 height 23
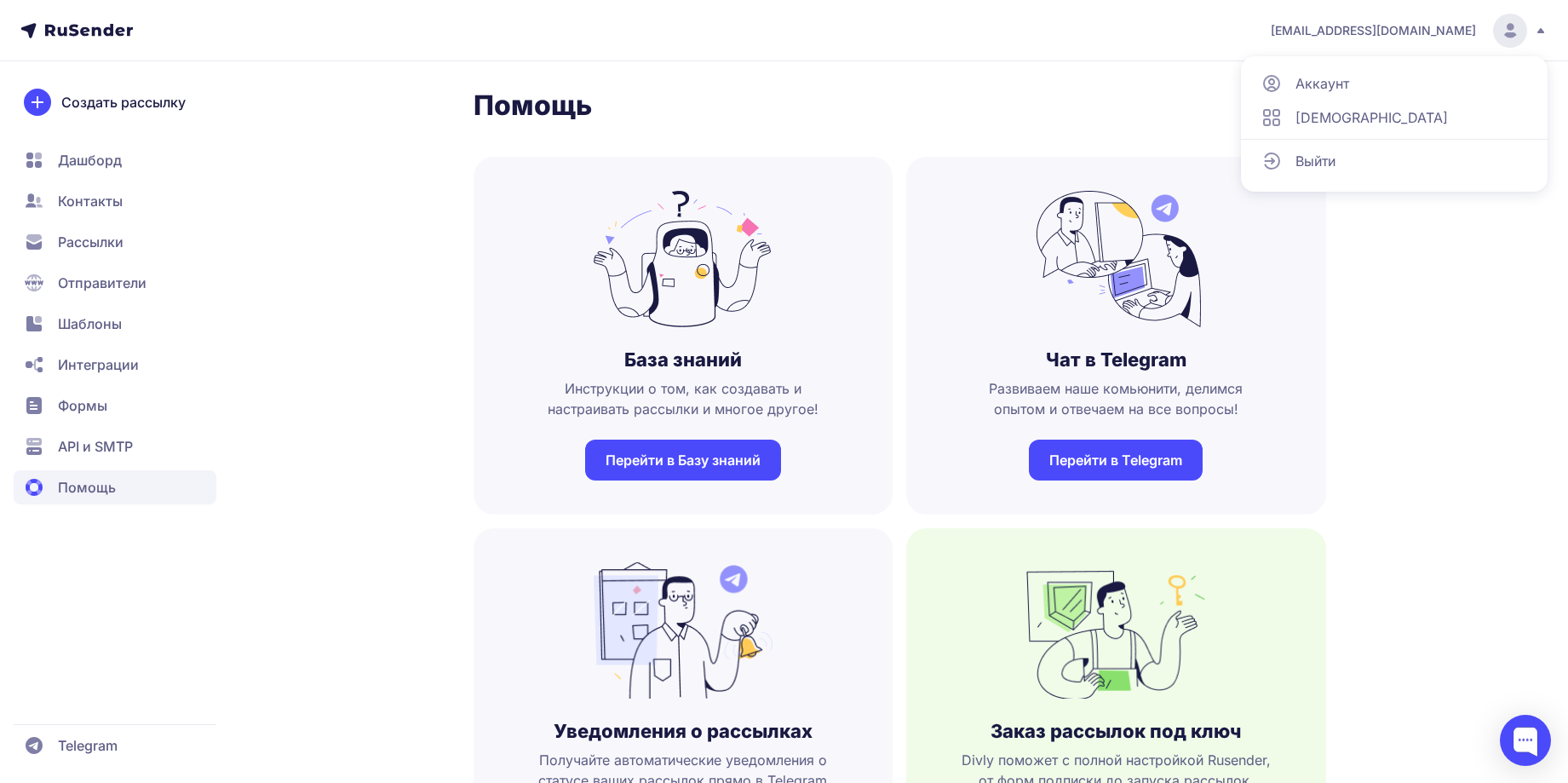
click at [1387, 83] on link "Аккаунт" at bounding box center [1394, 84] width 286 height 34
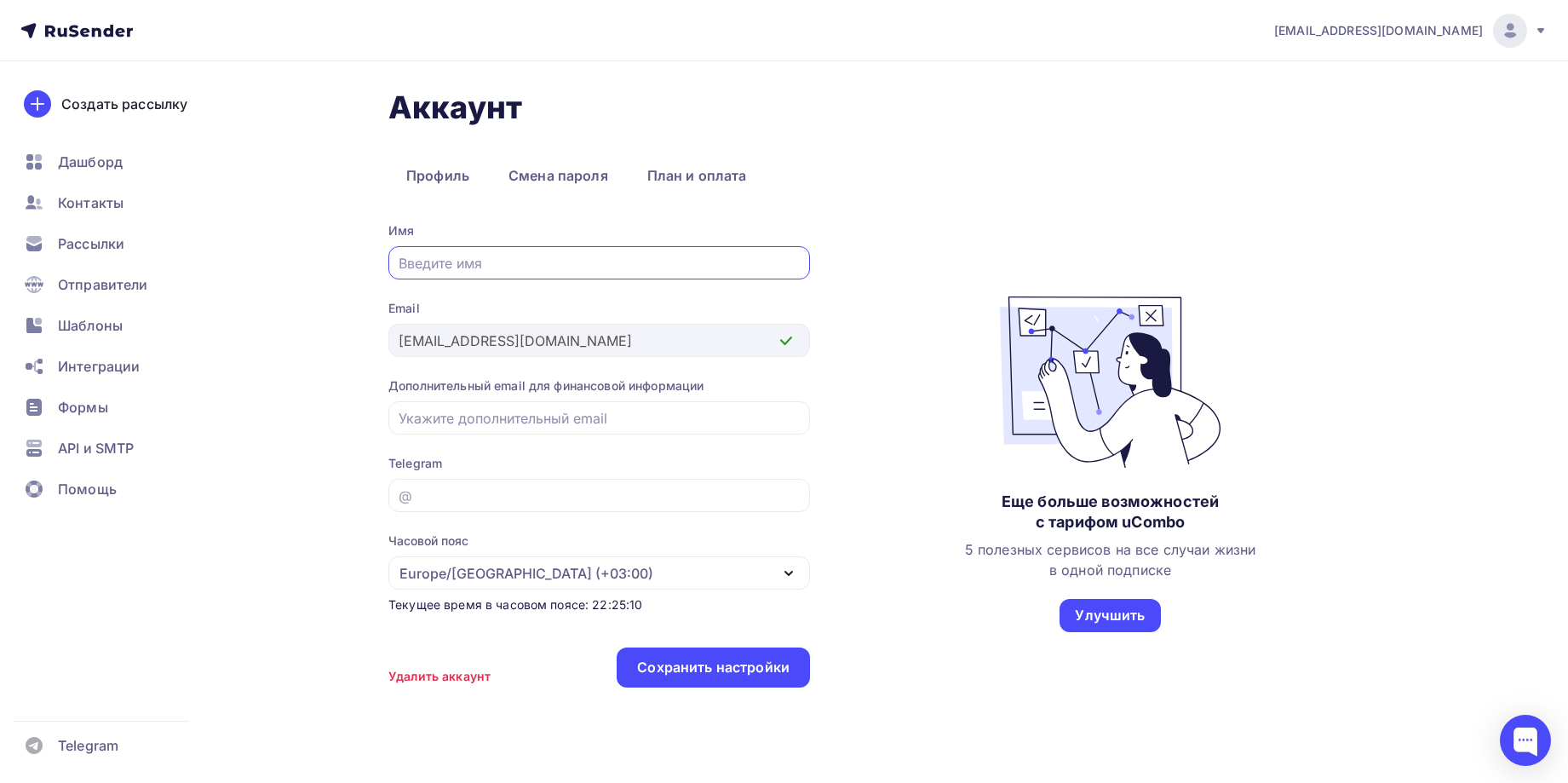
click at [1548, 31] on icon at bounding box center [1540, 30] width 13 height 13
click at [1400, 109] on link "[DEMOGRAPHIC_DATA]" at bounding box center [1394, 109] width 286 height 34
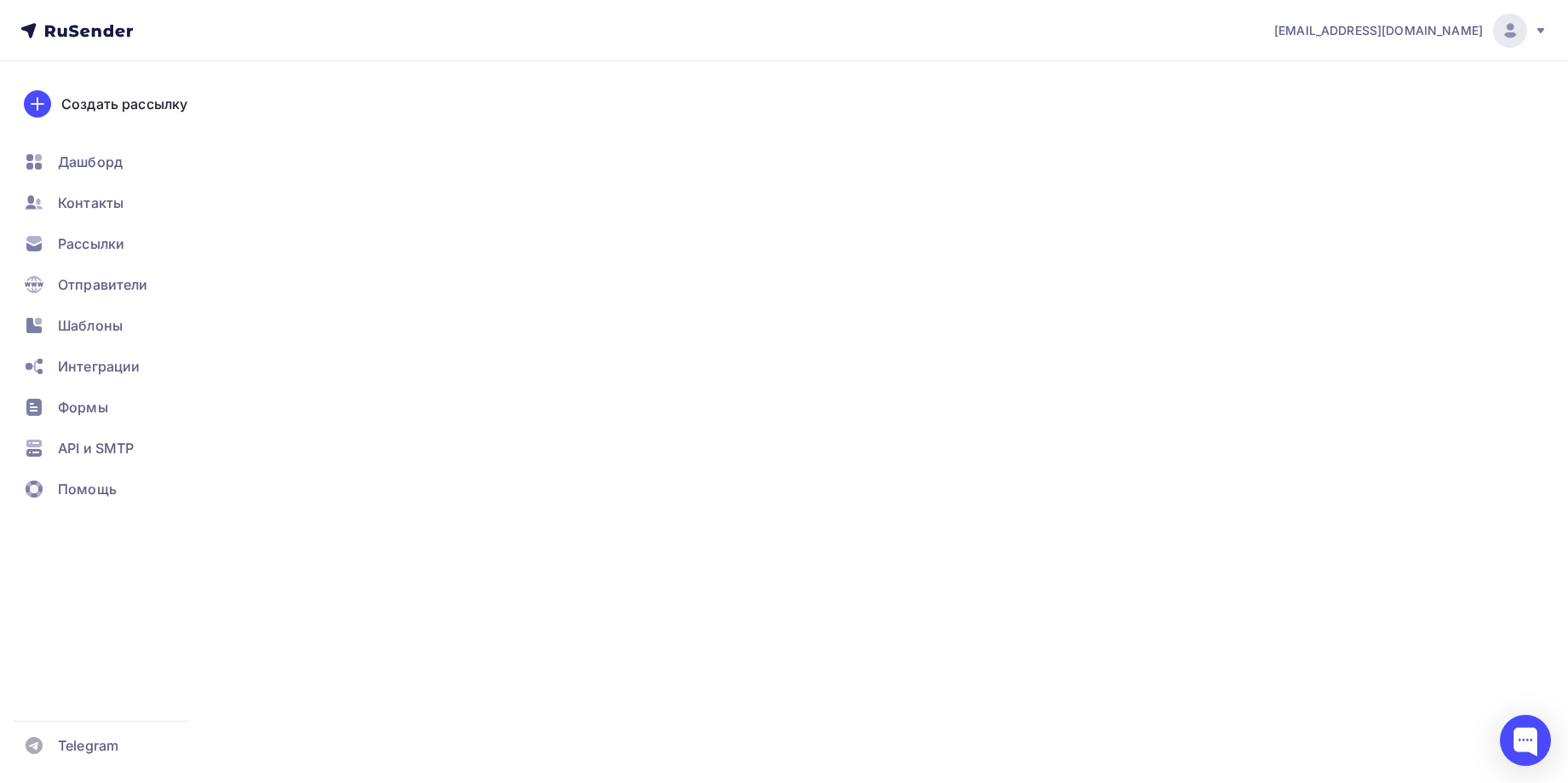
type input "500"
type input "100"
